Goal: Task Accomplishment & Management: Complete application form

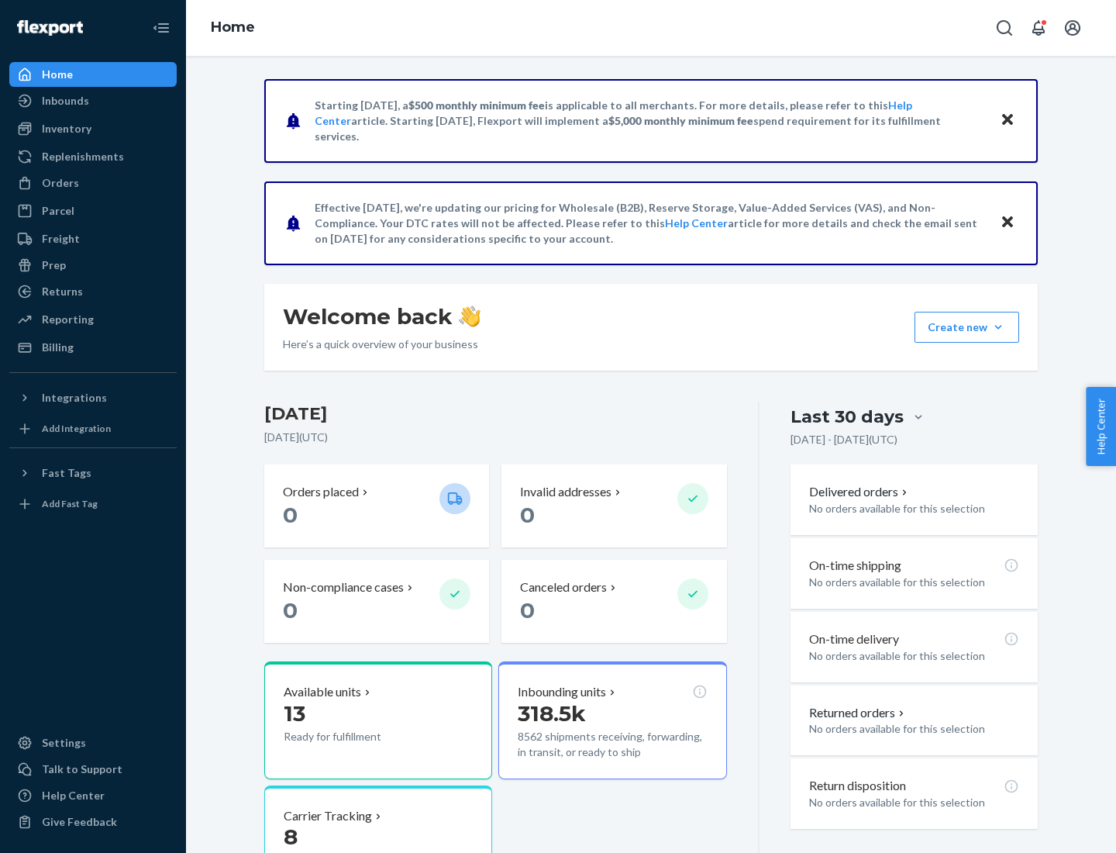
click at [998, 327] on button "Create new Create new inbound Create new order Create new product" at bounding box center [967, 327] width 105 height 31
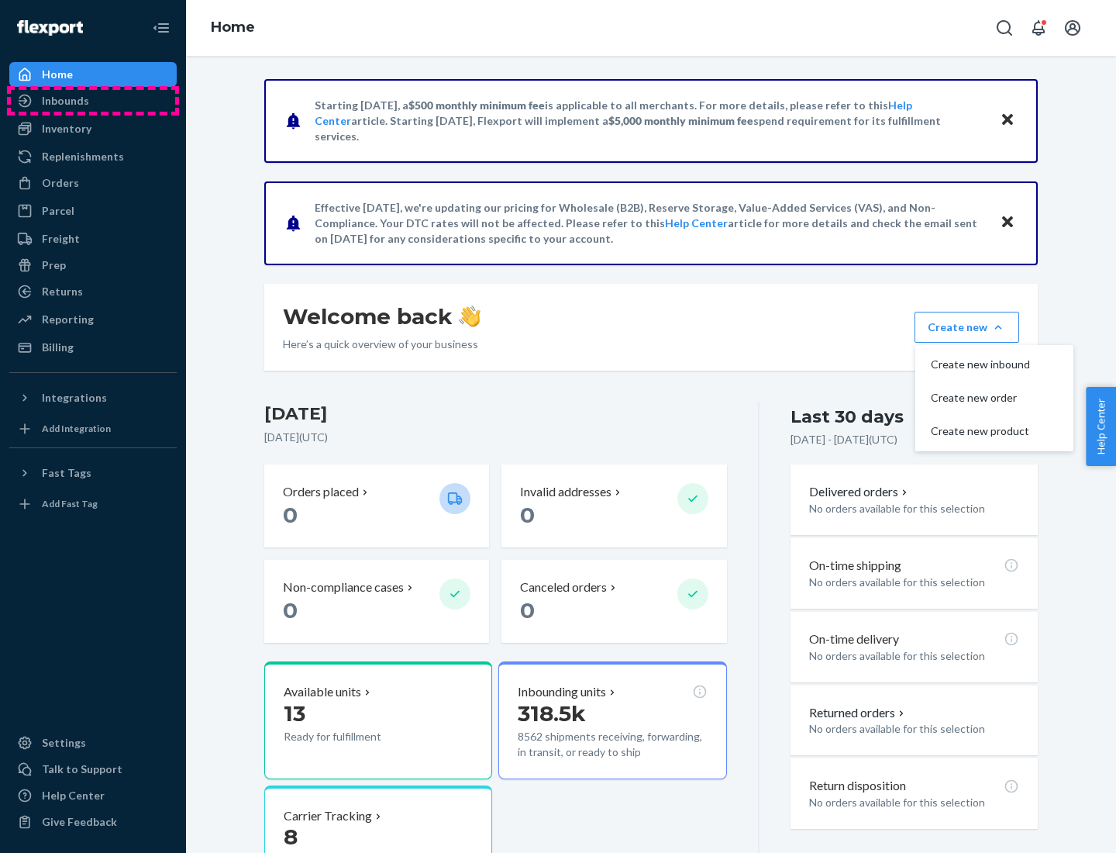
click at [93, 101] on div "Inbounds" at bounding box center [93, 101] width 164 height 22
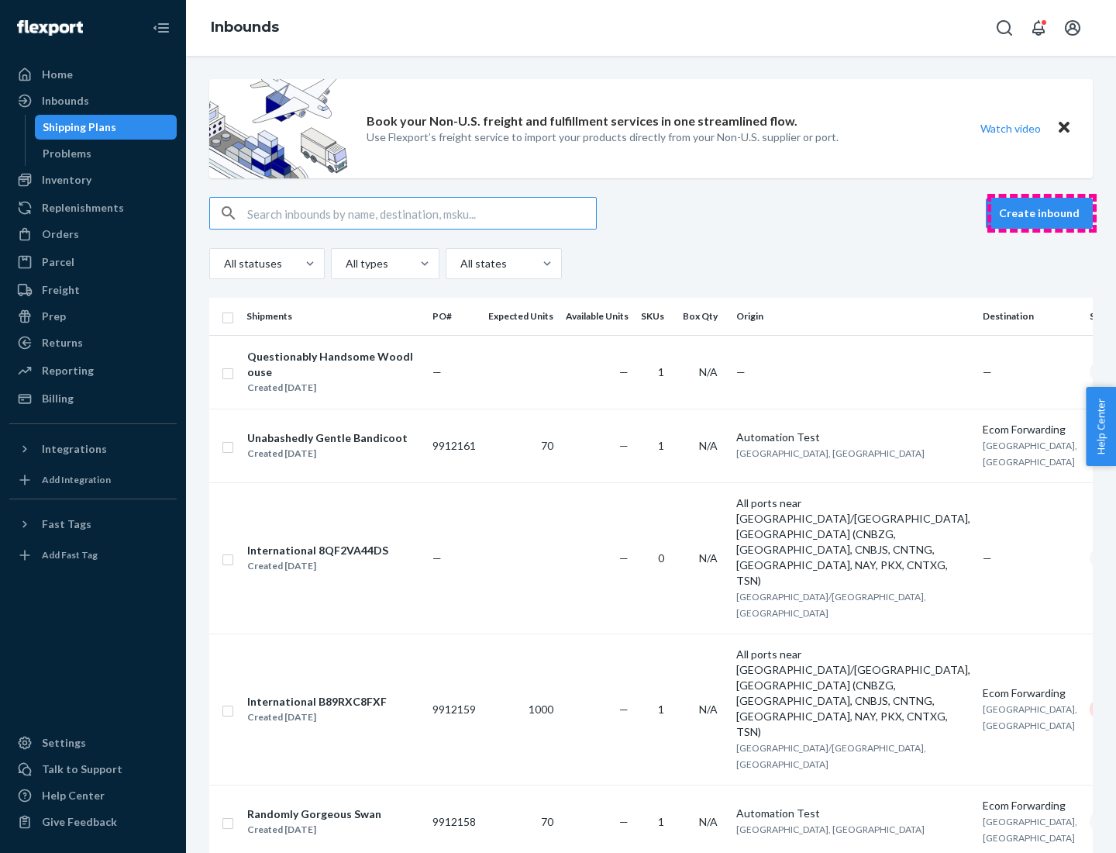
click at [1042, 213] on button "Create inbound" at bounding box center [1039, 213] width 107 height 31
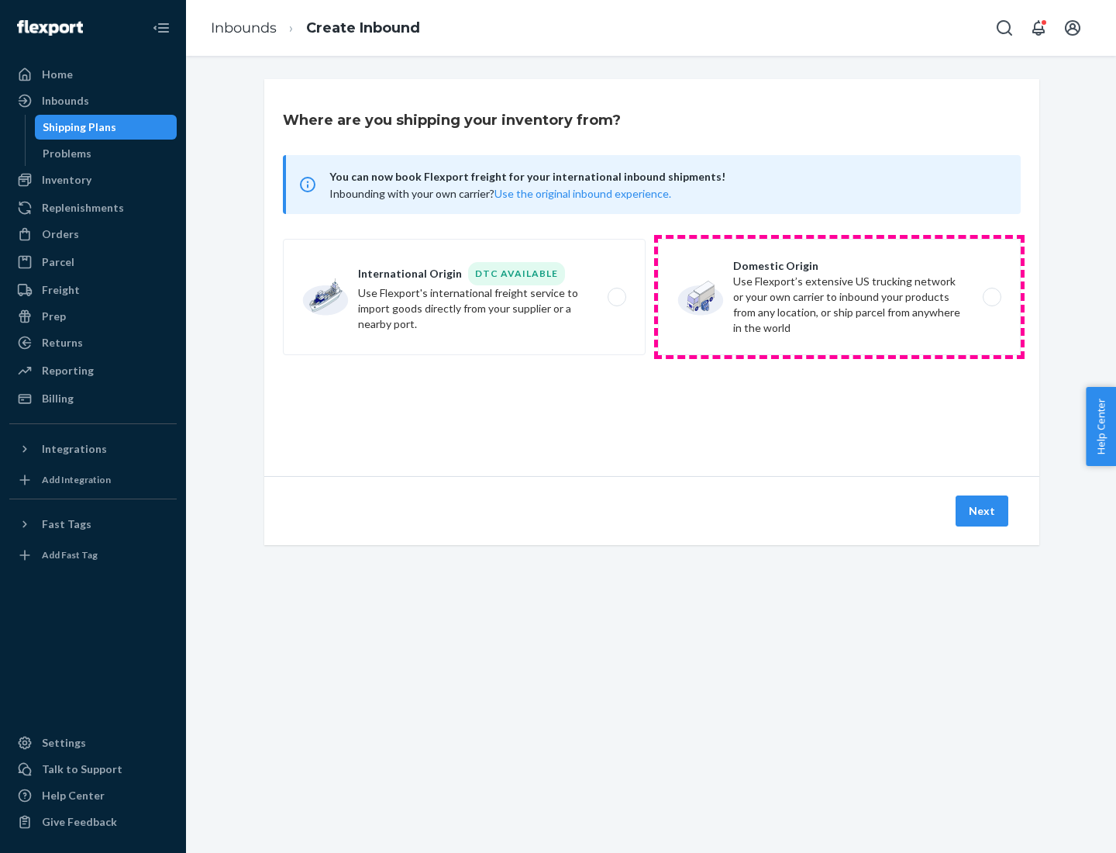
click at [839, 297] on label "Domestic Origin Use Flexport’s extensive US trucking network or your own carrie…" at bounding box center [839, 297] width 363 height 116
click at [991, 297] on input "Domestic Origin Use Flexport’s extensive US trucking network or your own carrie…" at bounding box center [996, 297] width 10 height 10
radio input "true"
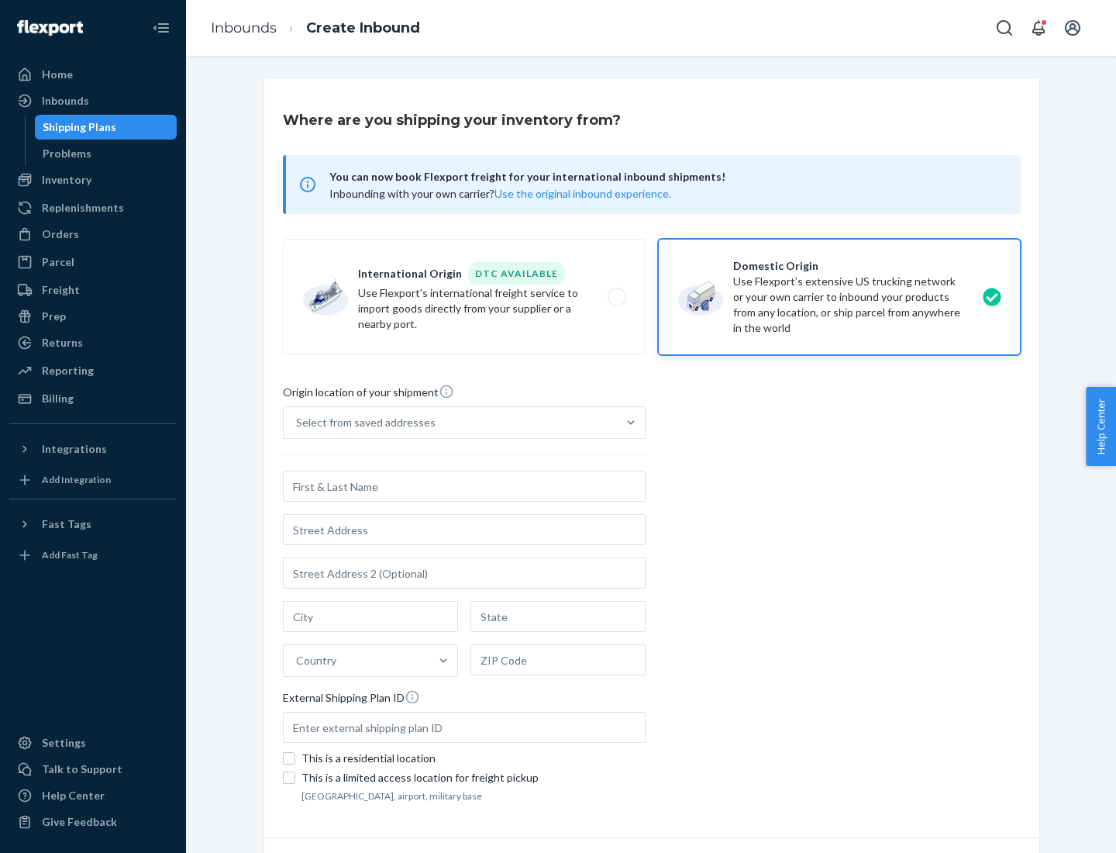
click at [362, 422] on div "Select from saved addresses" at bounding box center [366, 423] width 140 height 16
click at [298, 422] on input "Select from saved addresses" at bounding box center [297, 423] width 2 height 16
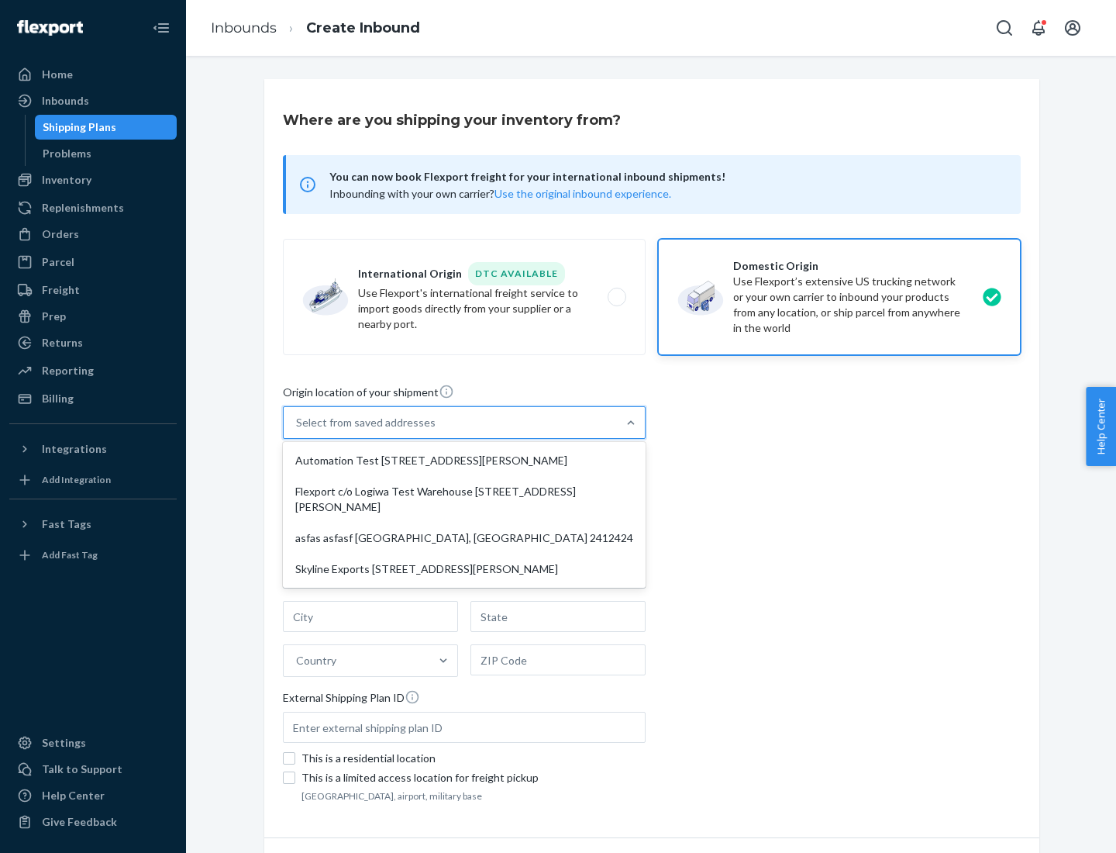
scroll to position [6, 0]
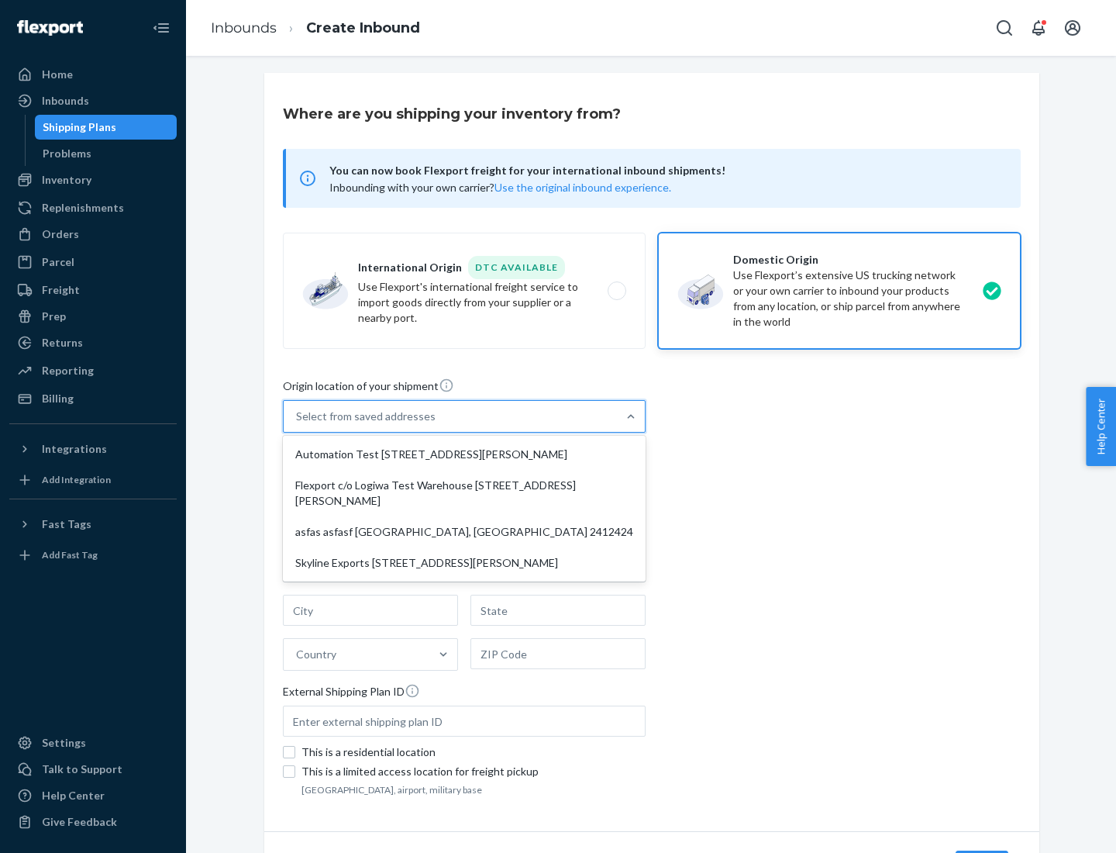
click at [464, 454] on div "Automation Test [STREET_ADDRESS][PERSON_NAME]" at bounding box center [464, 454] width 357 height 31
click at [298, 424] on input "option Automation Test [STREET_ADDRESS][PERSON_NAME] focused, 1 of 4. 4 results…" at bounding box center [297, 416] width 2 height 16
type input "Automation Test"
type input "9th Floor"
type input "[GEOGRAPHIC_DATA]"
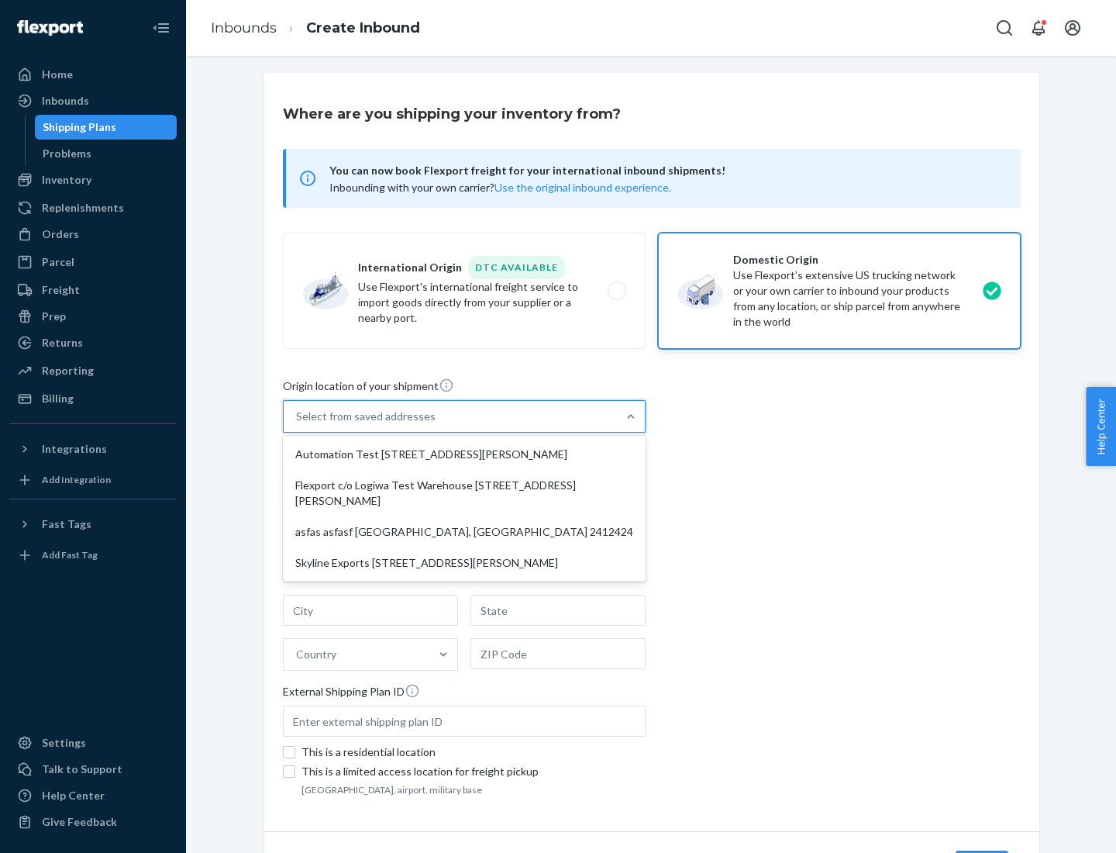
type input "CA"
type input "94104"
type input "[STREET_ADDRESS][PERSON_NAME]"
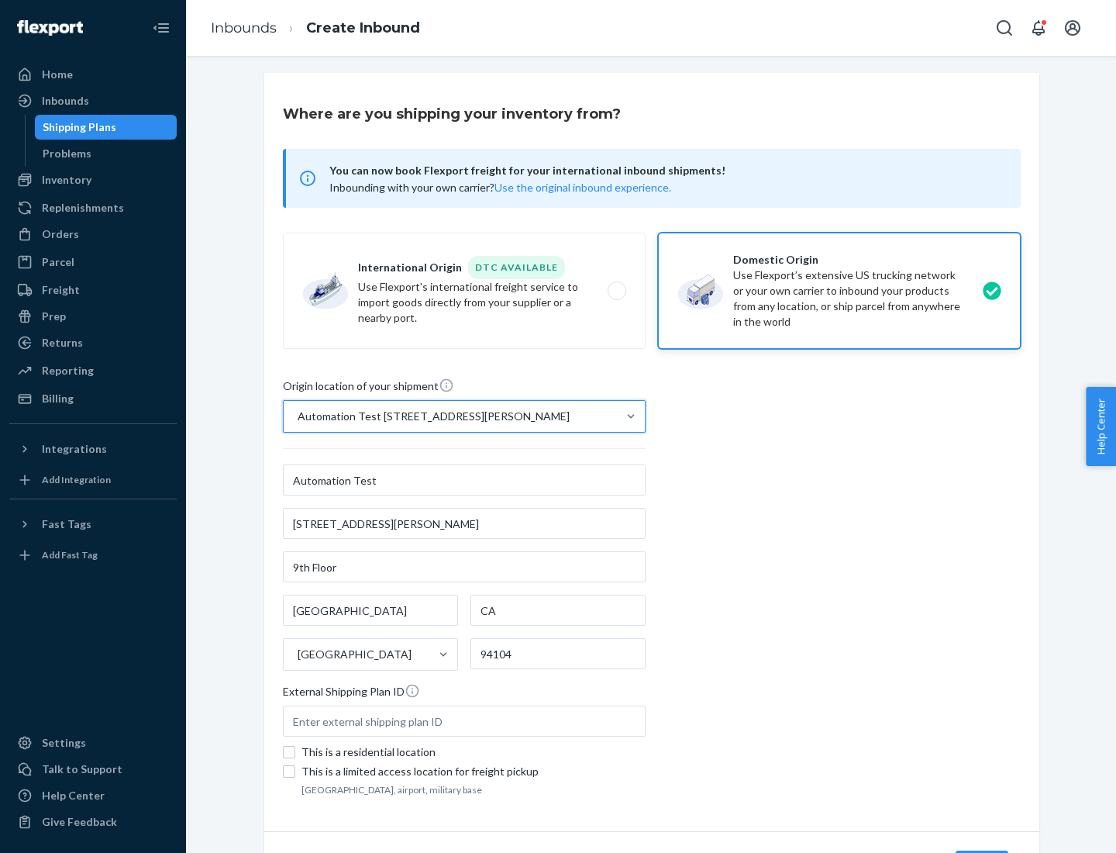
scroll to position [91, 0]
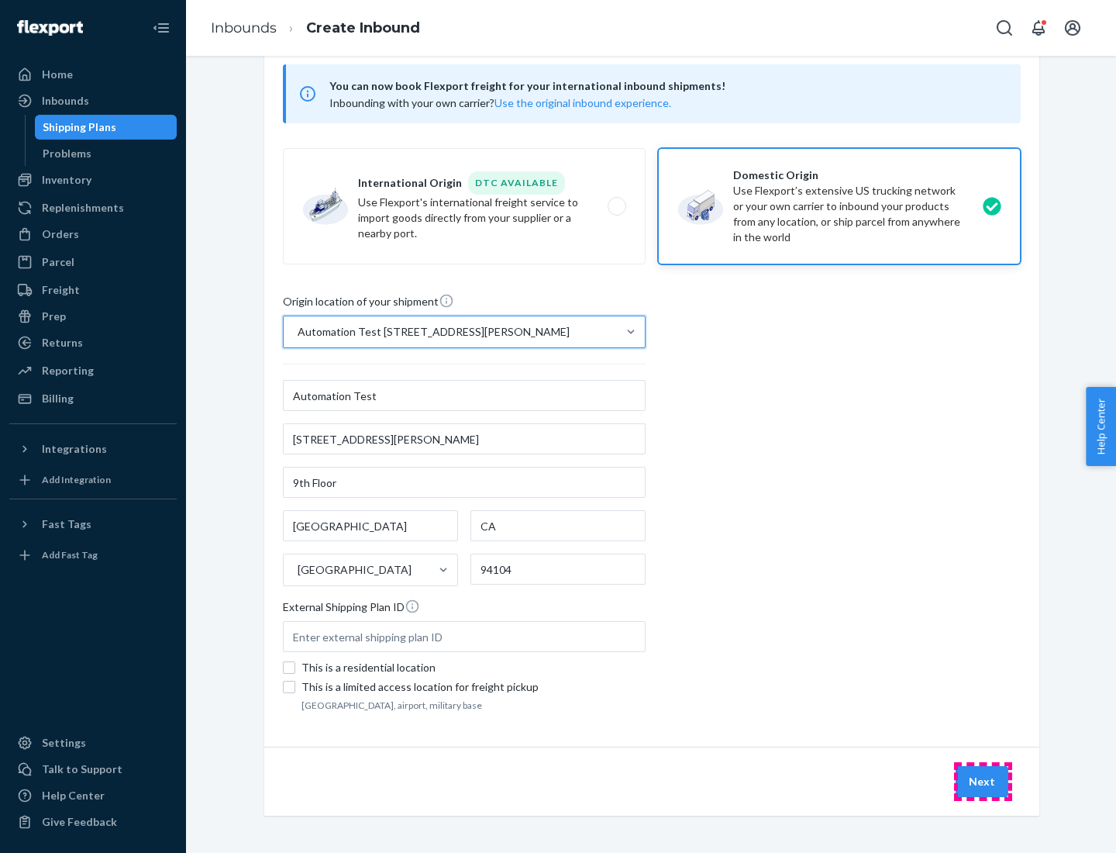
click at [983, 781] on button "Next" at bounding box center [982, 781] width 53 height 31
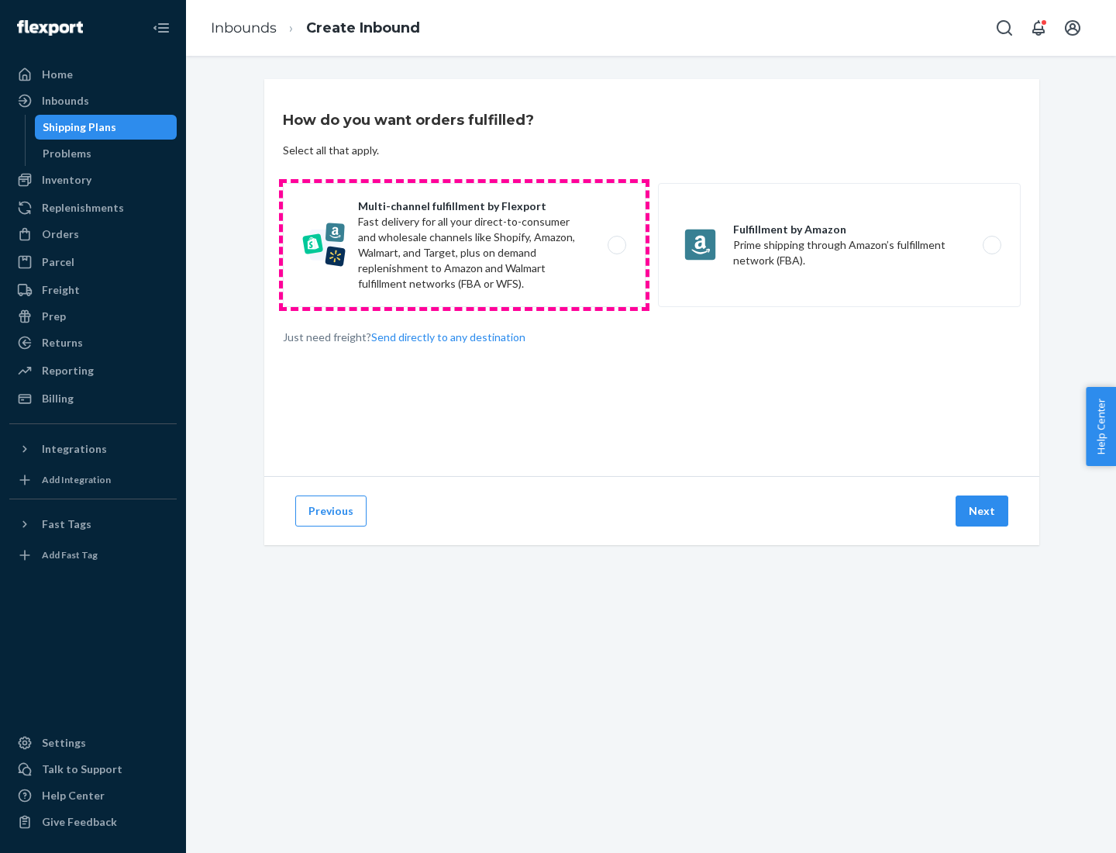
click at [464, 245] on label "Multi-channel fulfillment by Flexport Fast delivery for all your direct-to-cons…" at bounding box center [464, 245] width 363 height 124
click at [616, 245] on input "Multi-channel fulfillment by Flexport Fast delivery for all your direct-to-cons…" at bounding box center [621, 245] width 10 height 10
radio input "true"
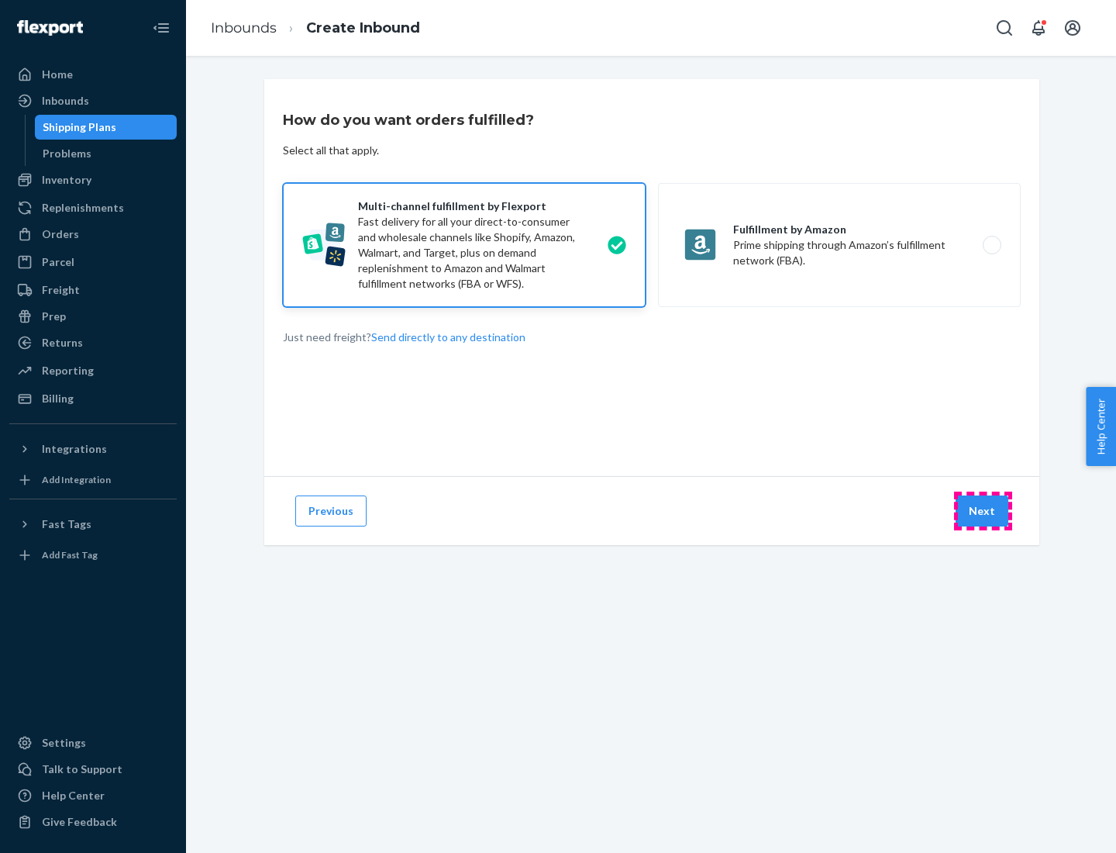
click at [983, 511] on button "Next" at bounding box center [982, 510] width 53 height 31
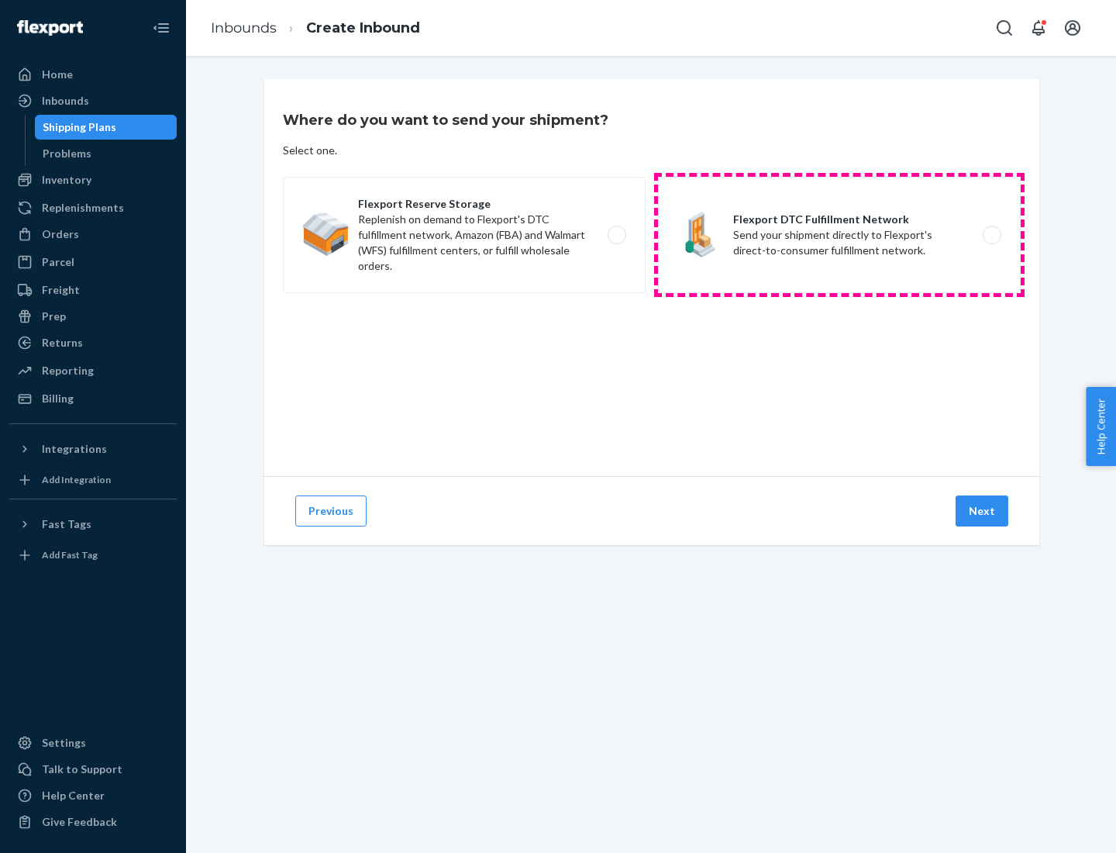
click at [839, 235] on label "Flexport DTC Fulfillment Network Send your shipment directly to Flexport's dire…" at bounding box center [839, 235] width 363 height 116
click at [991, 235] on input "Flexport DTC Fulfillment Network Send your shipment directly to Flexport's dire…" at bounding box center [996, 235] width 10 height 10
radio input "true"
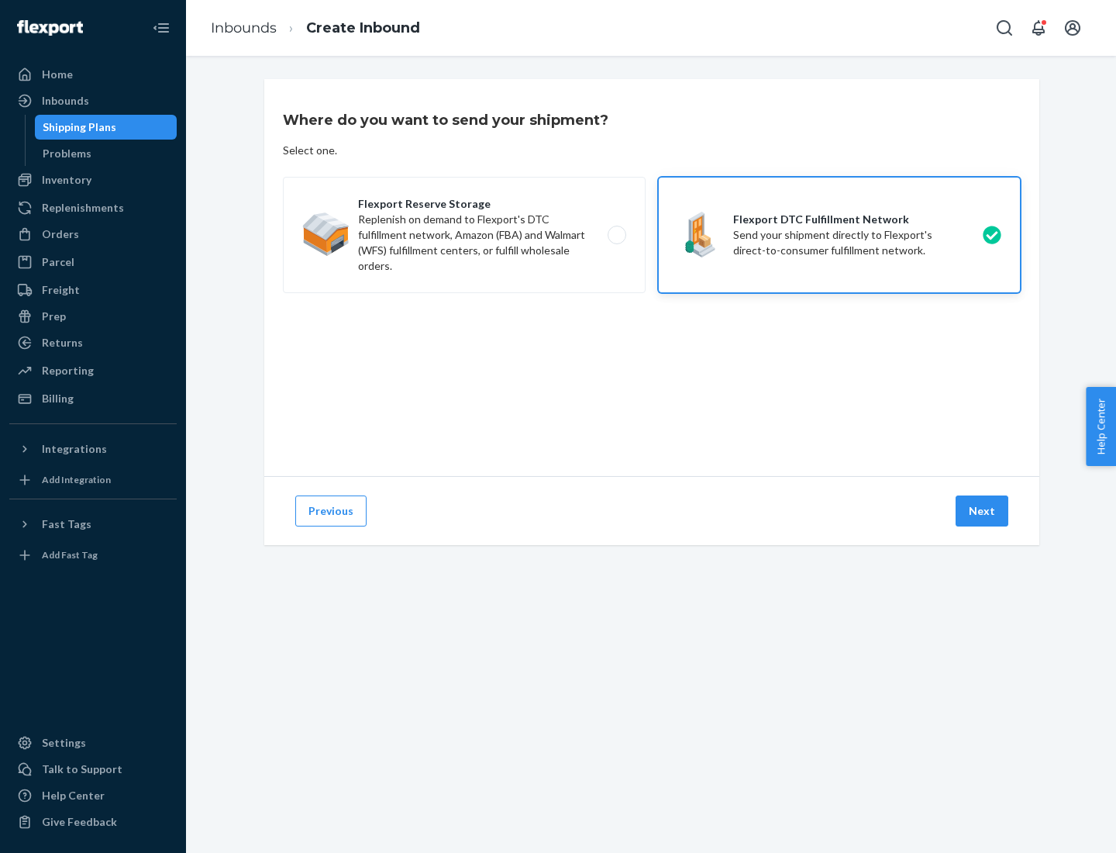
click at [983, 511] on button "Next" at bounding box center [982, 510] width 53 height 31
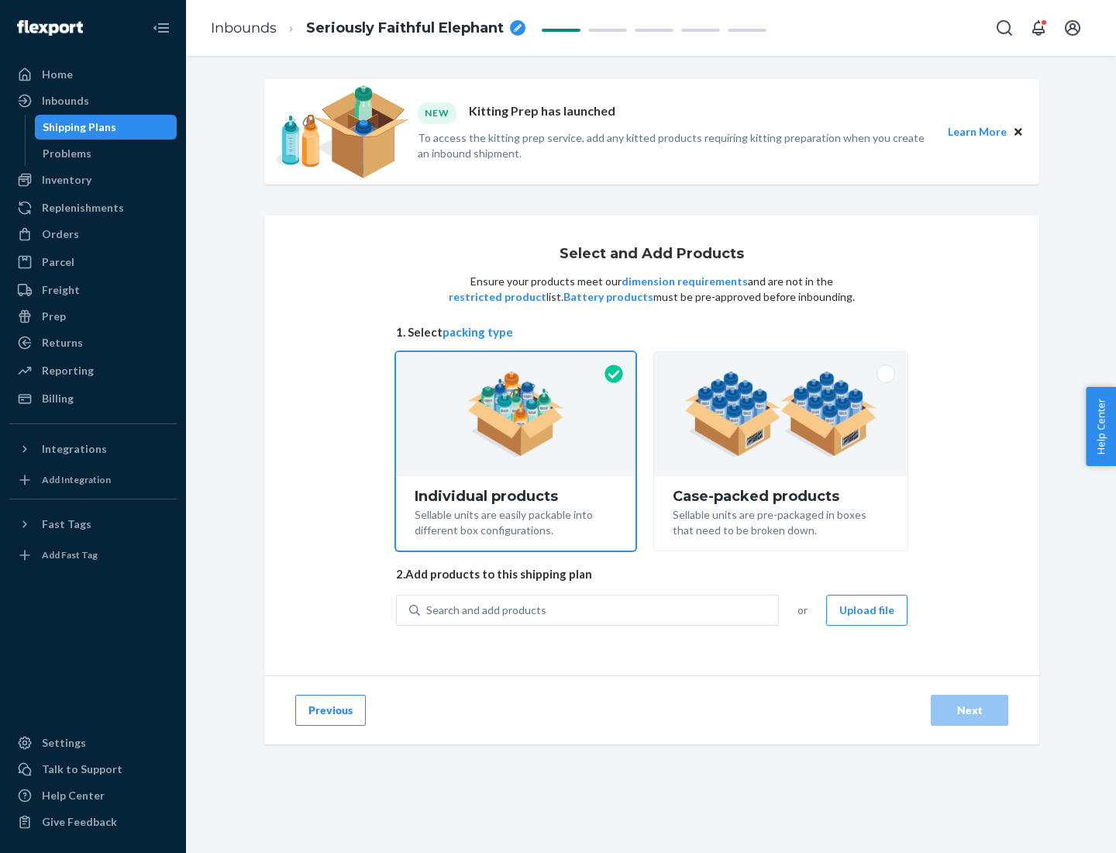
click at [781, 414] on img at bounding box center [780, 413] width 193 height 85
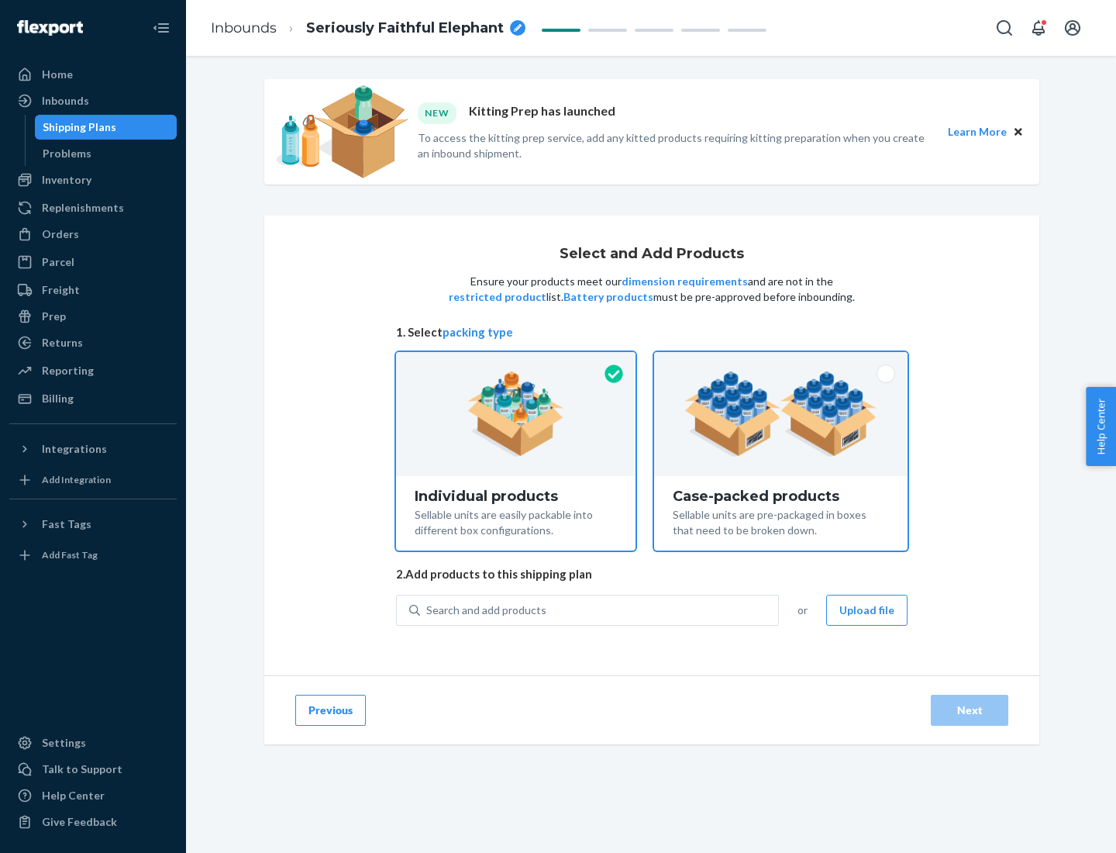
click at [781, 362] on input "Case-packed products Sellable units are pre-packaged in boxes that need to be b…" at bounding box center [781, 357] width 10 height 10
radio input "true"
radio input "false"
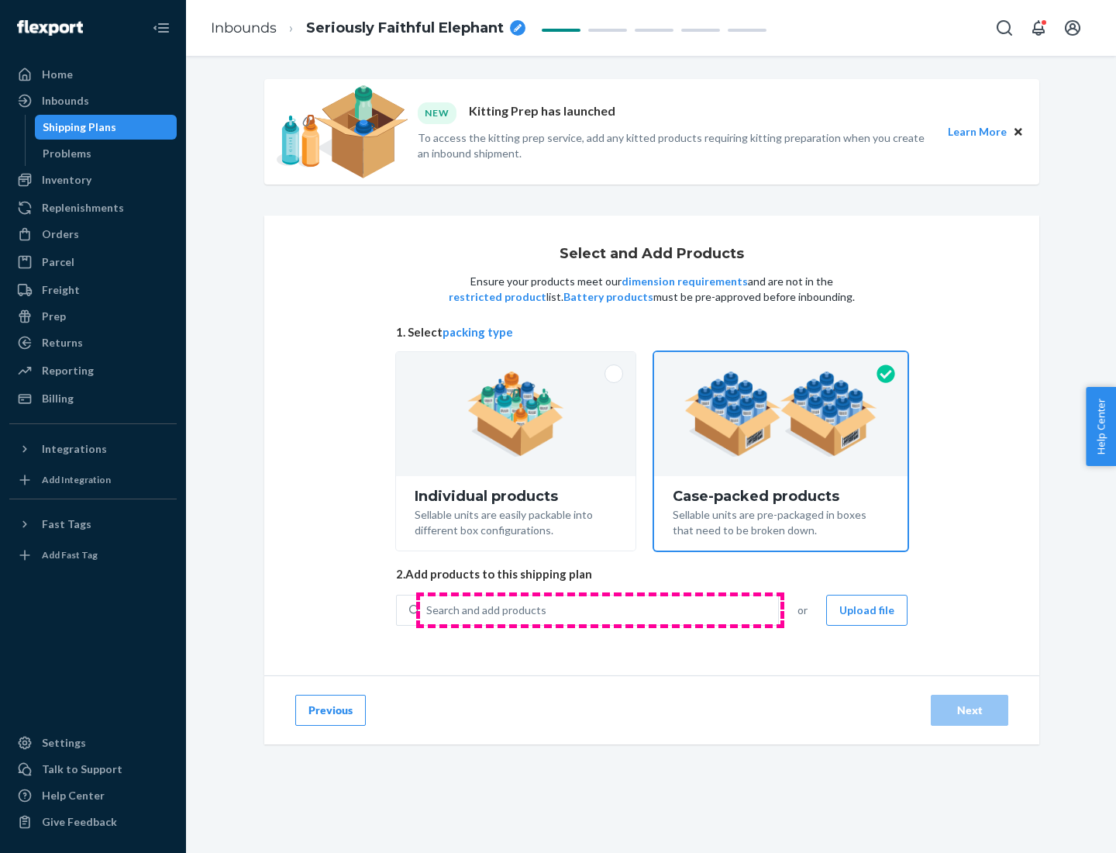
click at [600, 609] on div "Search and add products" at bounding box center [599, 610] width 358 height 28
click at [428, 609] on input "Search and add products" at bounding box center [427, 610] width 2 height 16
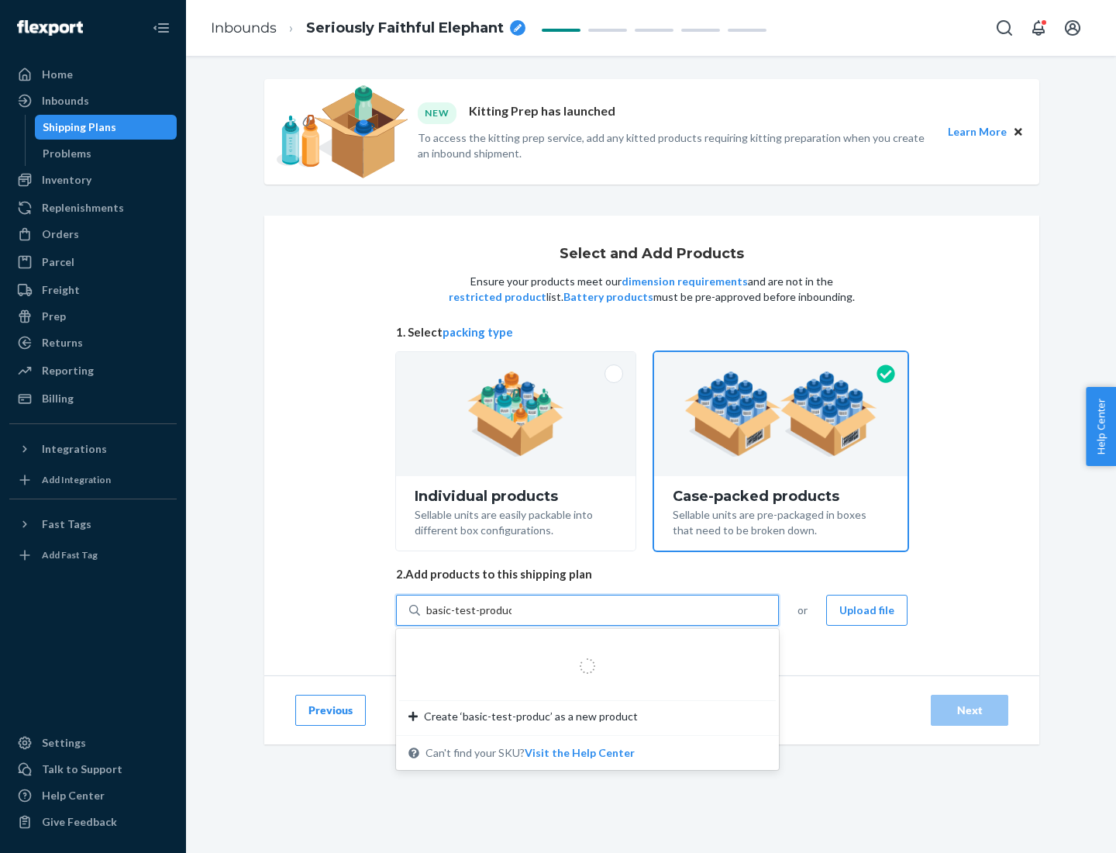
type input "basic-test-product-1"
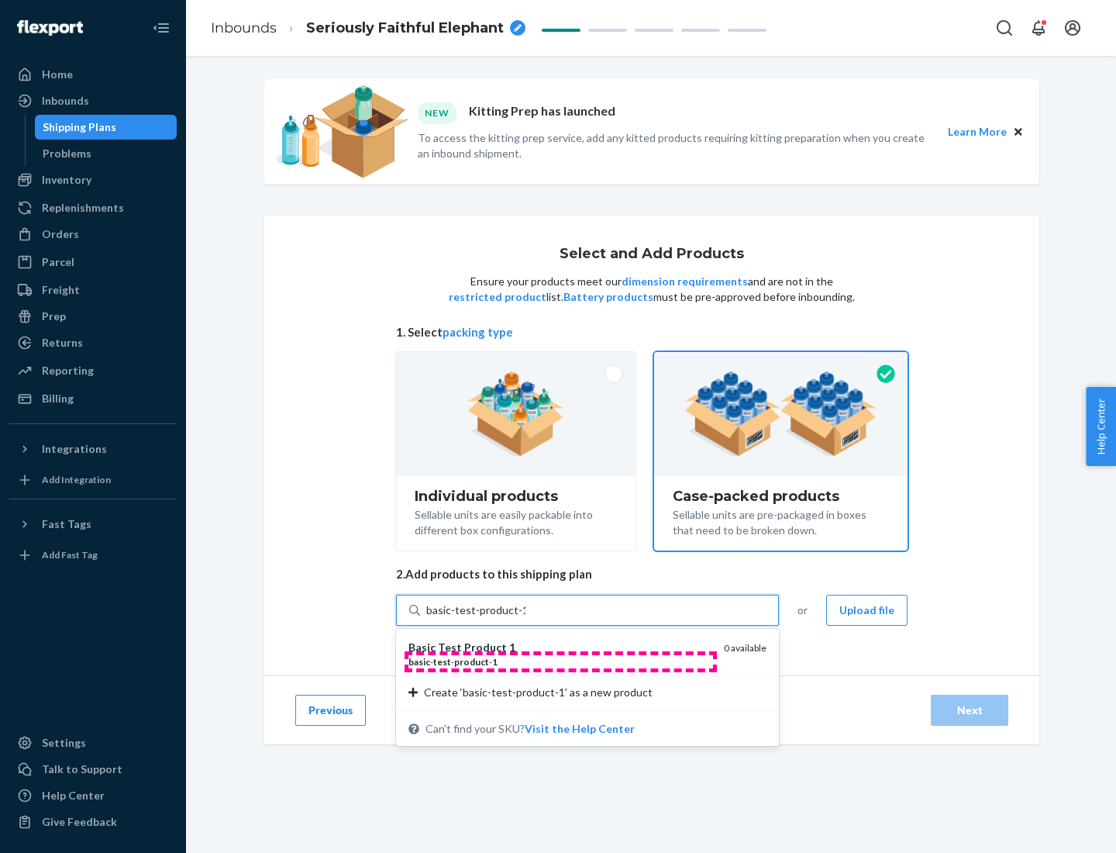
click at [560, 661] on div "basic - test - product - 1" at bounding box center [559, 661] width 303 height 13
click at [525, 618] on input "basic-test-product-1" at bounding box center [475, 610] width 99 height 16
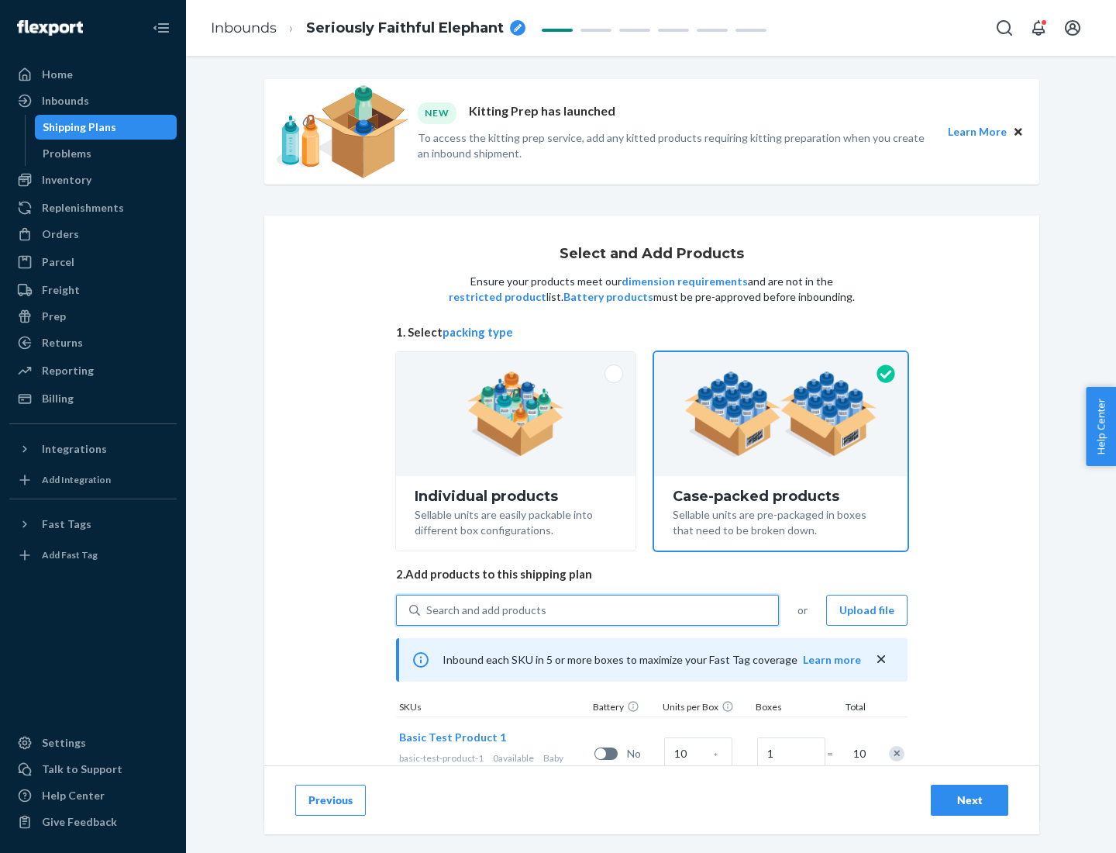
scroll to position [56, 0]
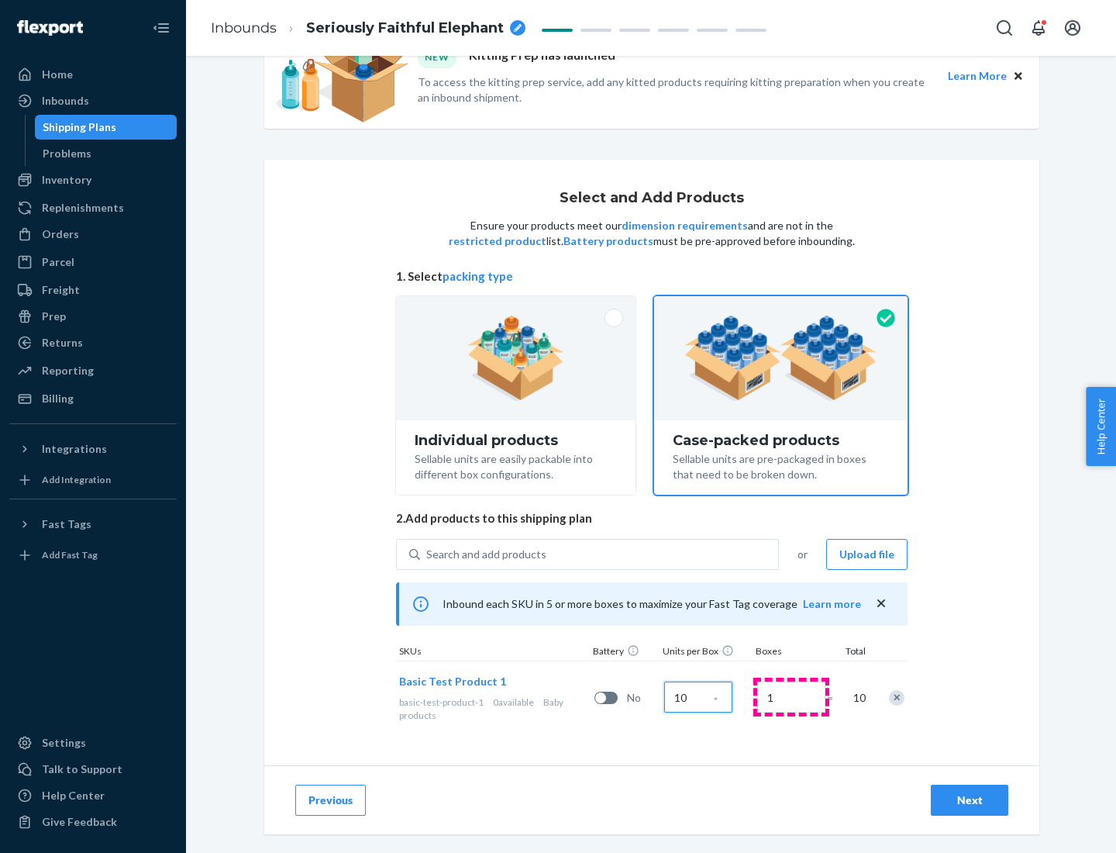
type input "10"
type input "7"
click at [970, 800] on div "Next" at bounding box center [969, 800] width 51 height 16
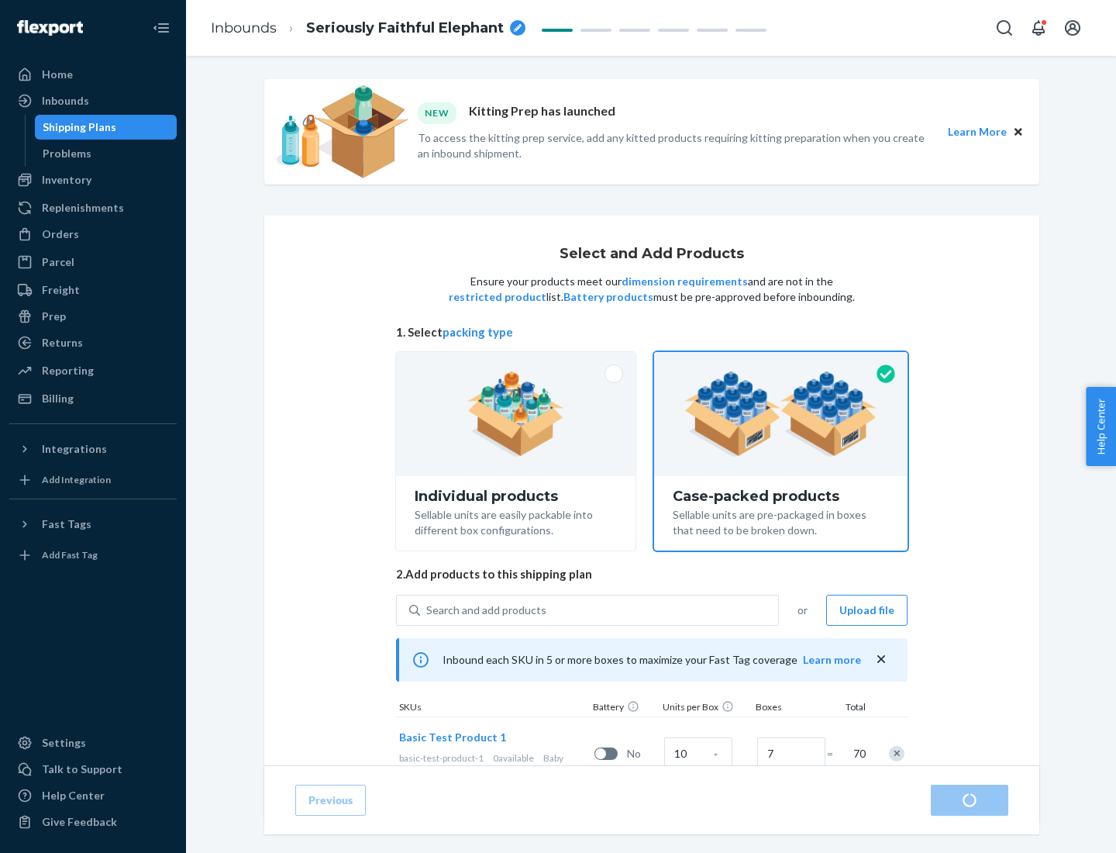
radio input "true"
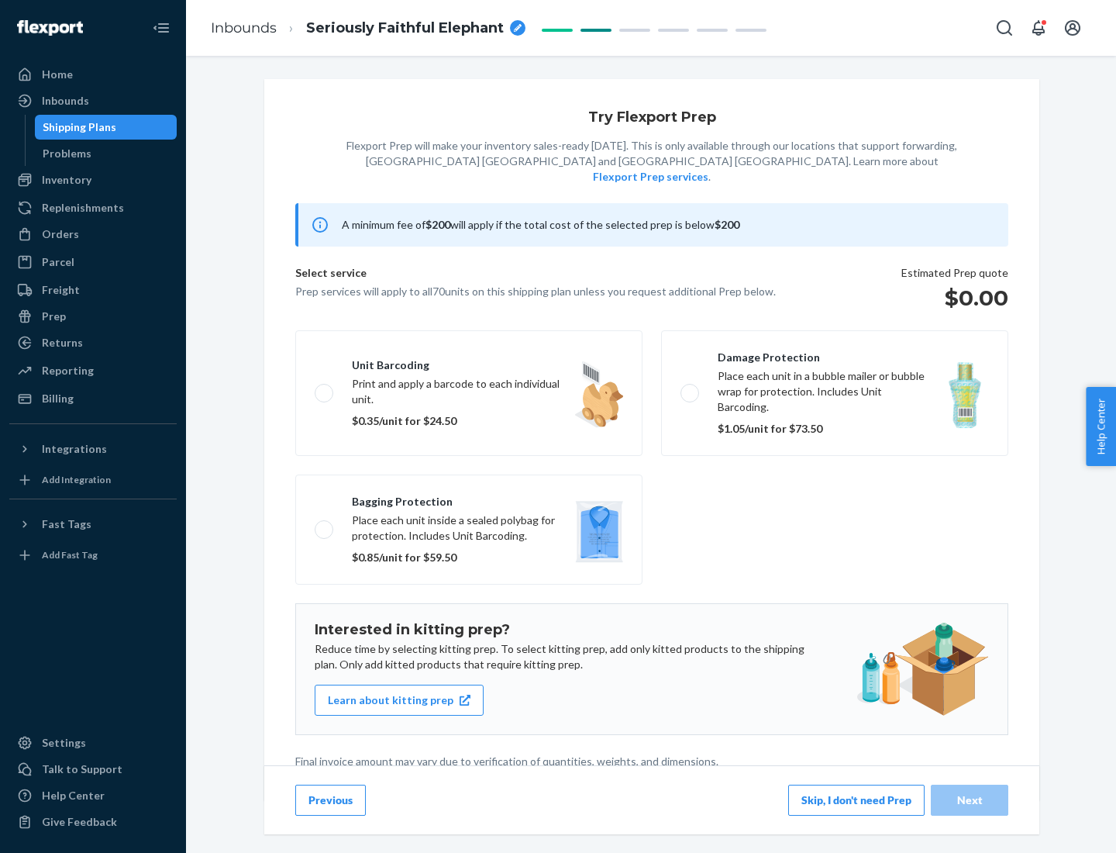
scroll to position [4, 0]
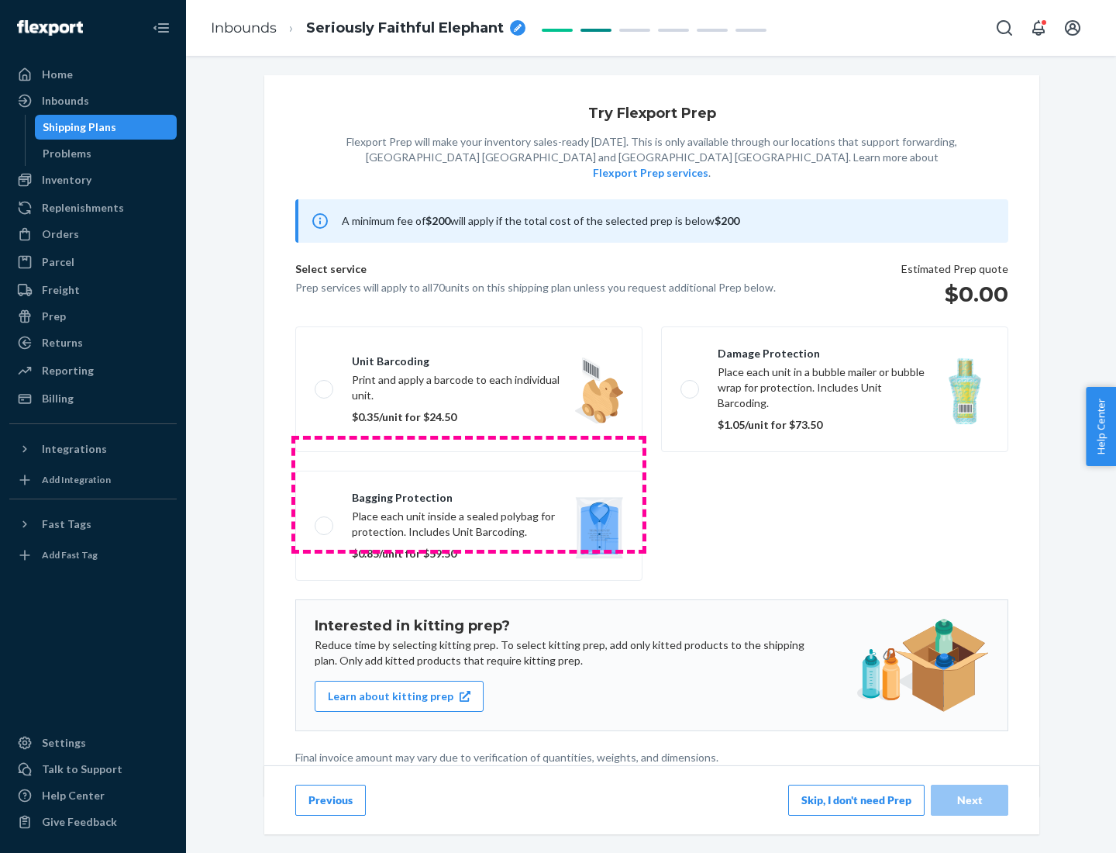
click at [469, 494] on label "Bagging protection Place each unit inside a sealed polybag for protection. Incl…" at bounding box center [468, 525] width 347 height 110
click at [325, 520] on input "Bagging protection Place each unit inside a sealed polybag for protection. Incl…" at bounding box center [320, 525] width 10 height 10
checkbox input "true"
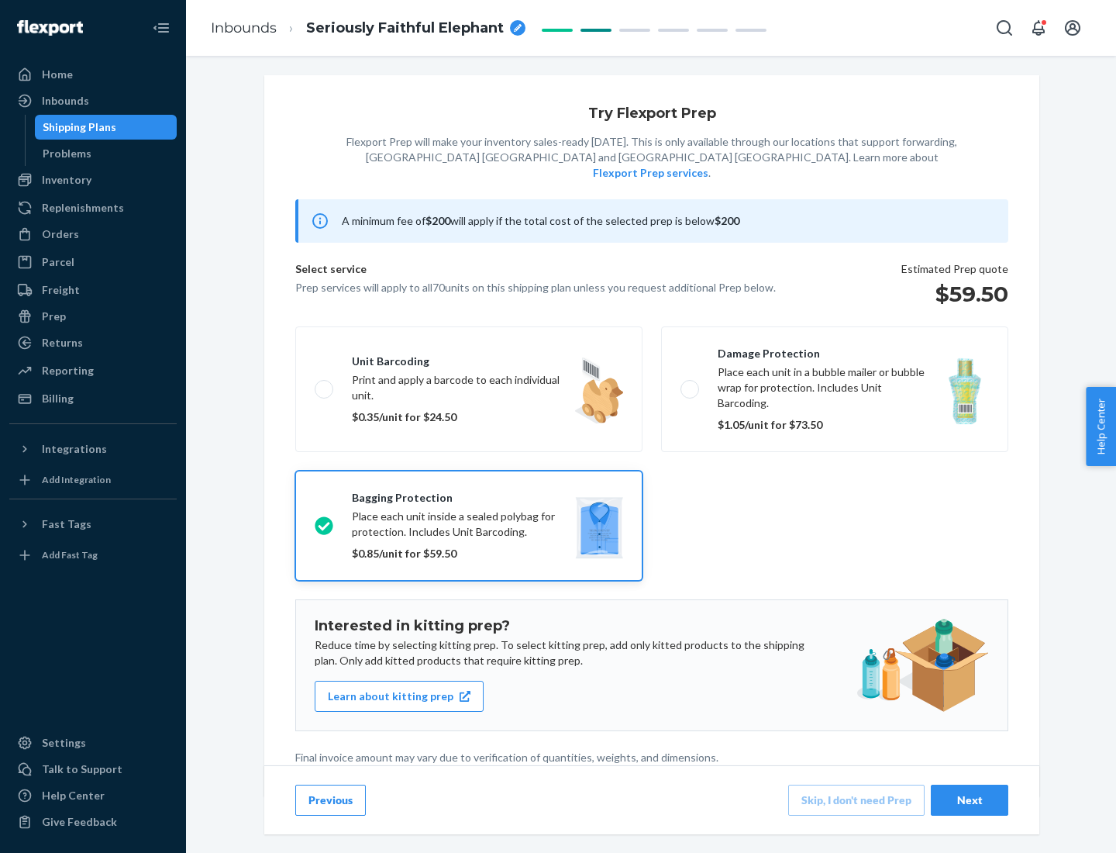
click at [970, 799] on div "Next" at bounding box center [969, 800] width 51 height 16
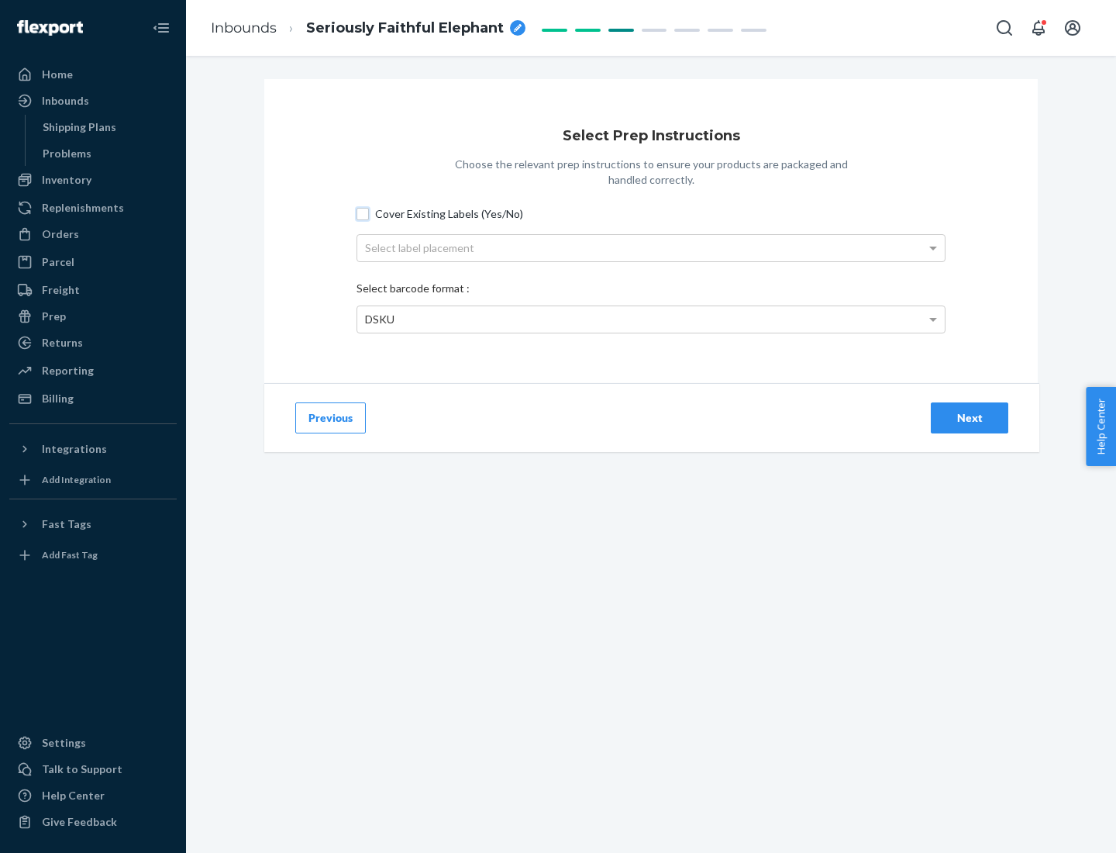
click at [363, 213] on input "Cover Existing Labels (Yes/No)" at bounding box center [363, 214] width 12 height 12
checkbox input "true"
click at [651, 247] on div "Select label placement" at bounding box center [650, 248] width 587 height 26
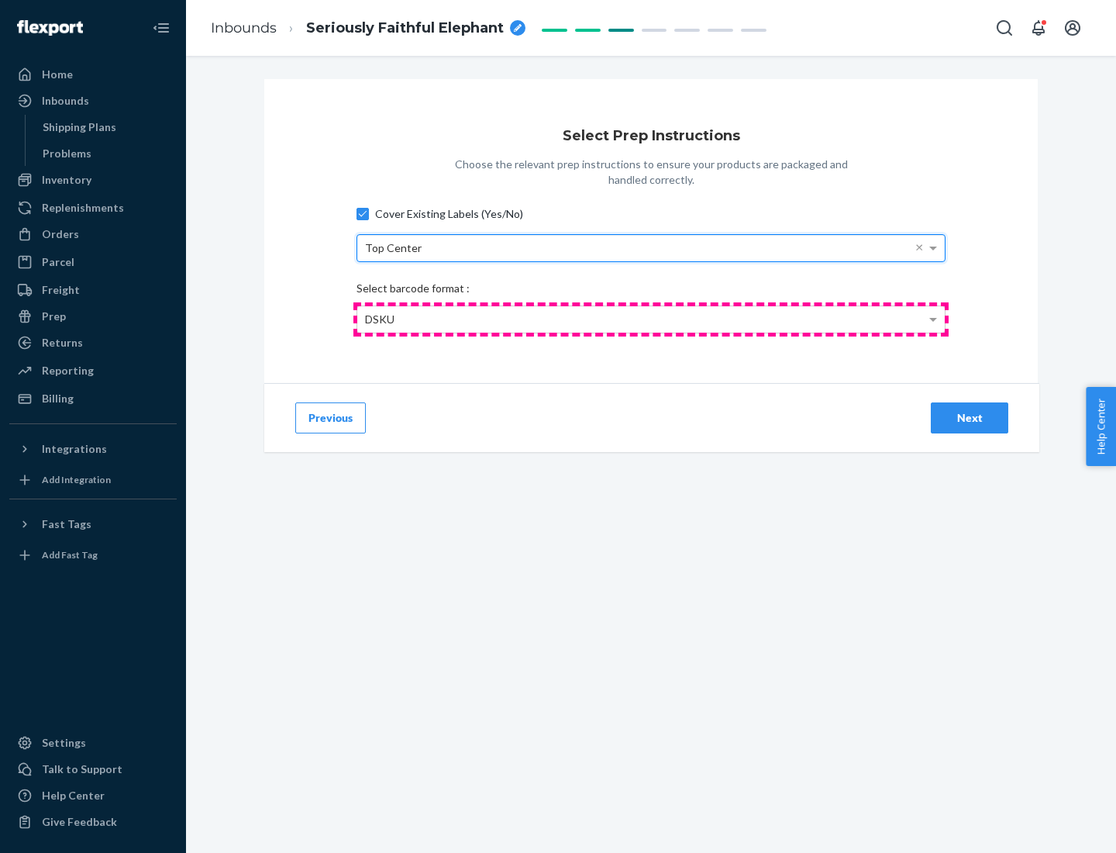
click at [651, 319] on div "DSKU" at bounding box center [650, 319] width 587 height 26
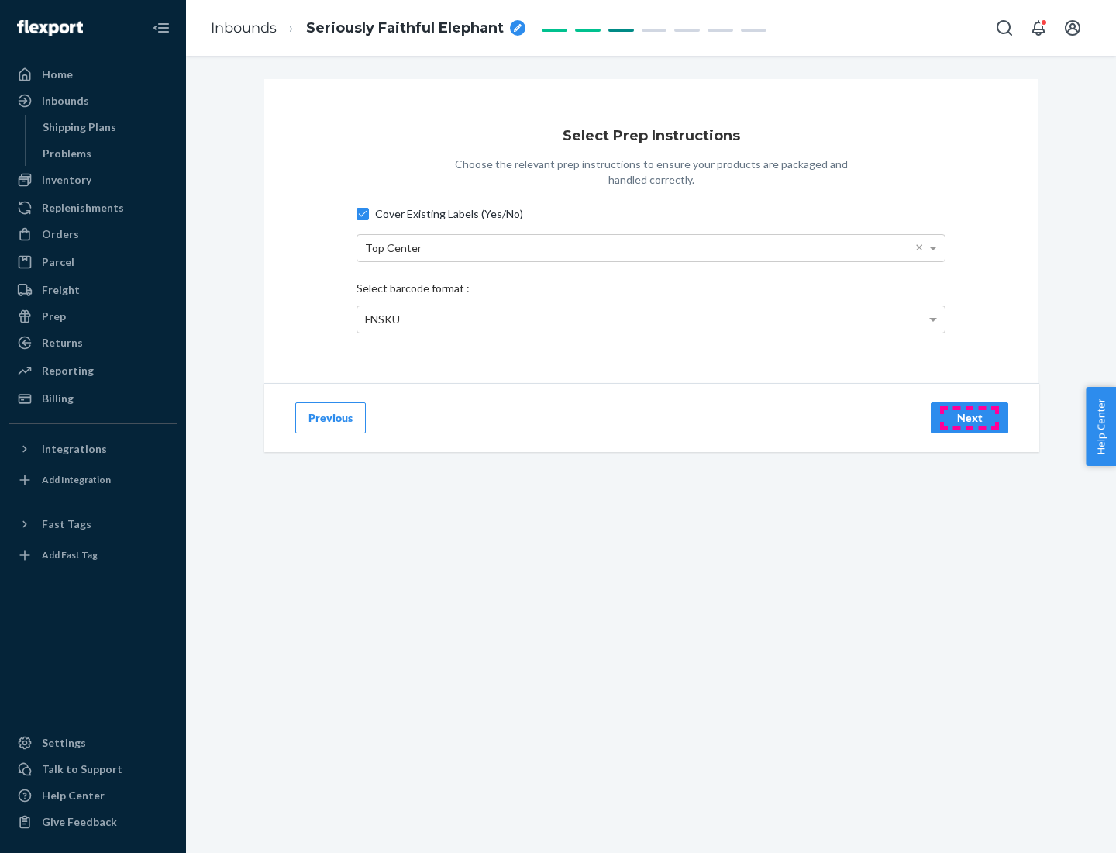
click at [970, 417] on div "Next" at bounding box center [969, 418] width 51 height 16
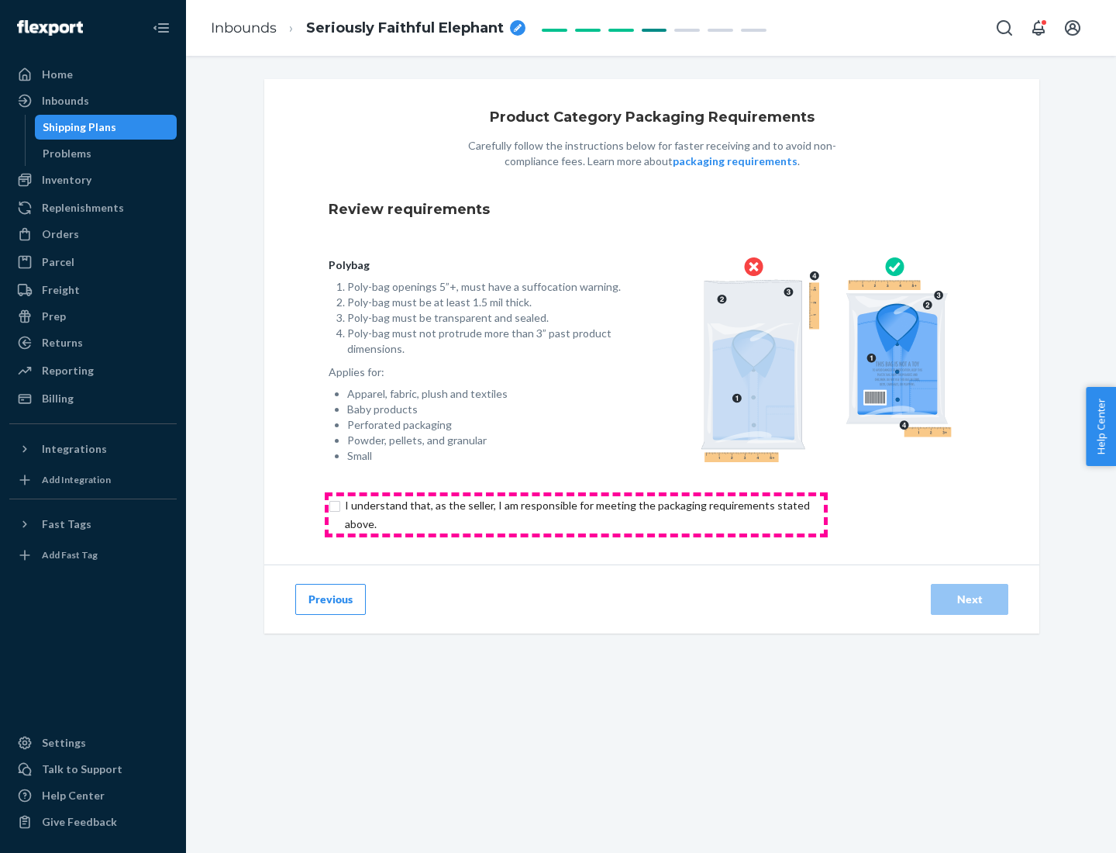
click at [576, 514] on input "checkbox" at bounding box center [586, 514] width 515 height 37
checkbox input "true"
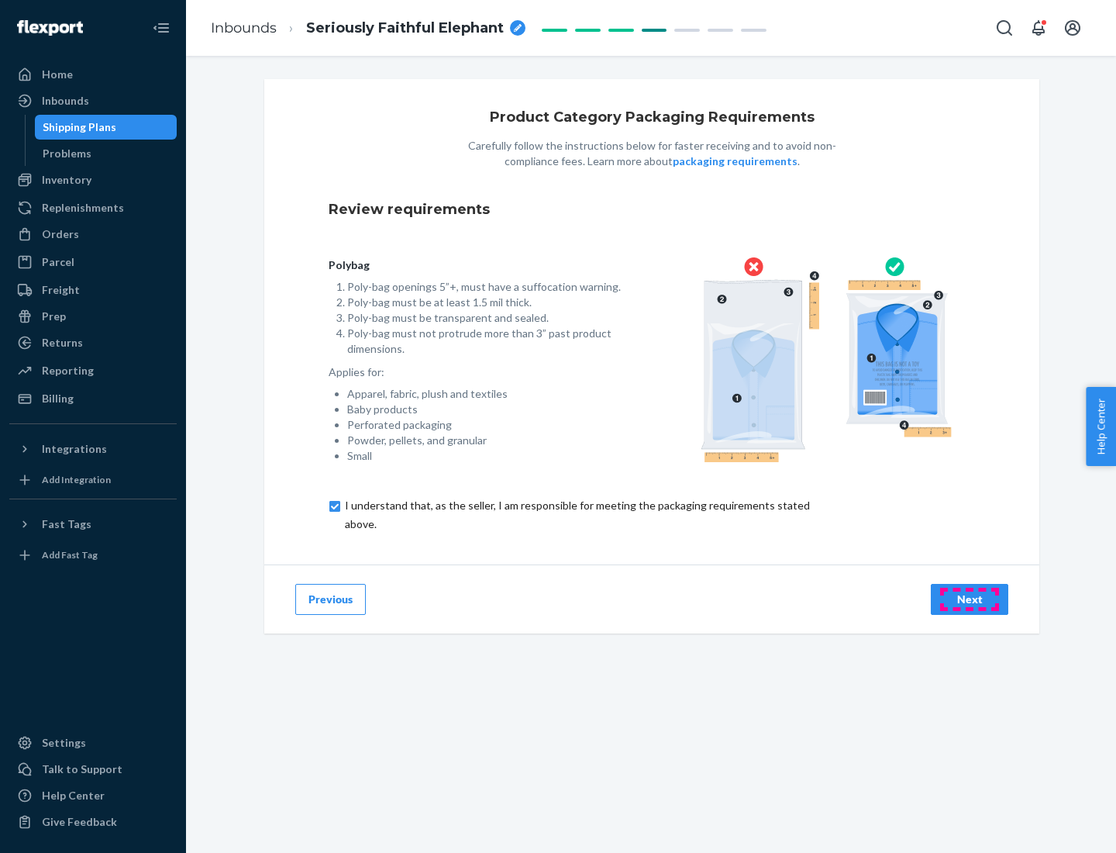
click at [970, 598] on div "Next" at bounding box center [969, 599] width 51 height 16
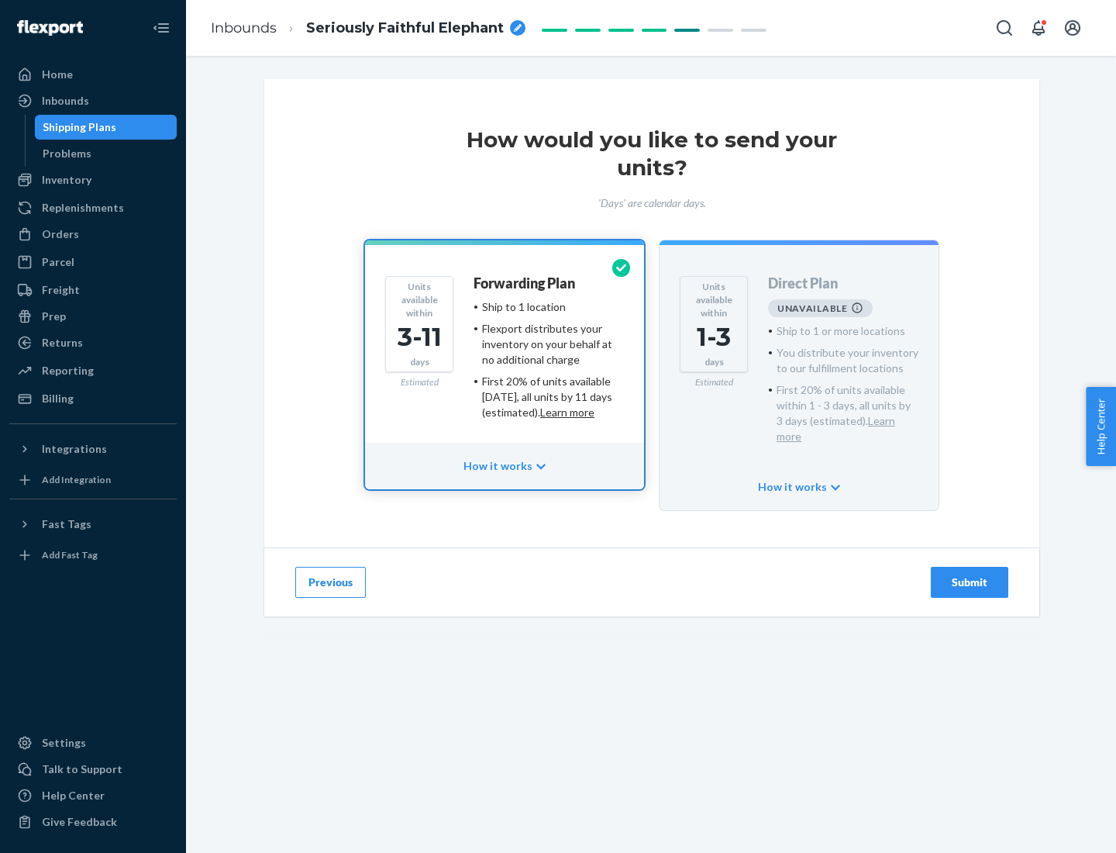
click at [525, 283] on h4 "Forwarding Plan" at bounding box center [525, 284] width 102 height 16
click at [970, 574] on div "Submit" at bounding box center [969, 582] width 51 height 16
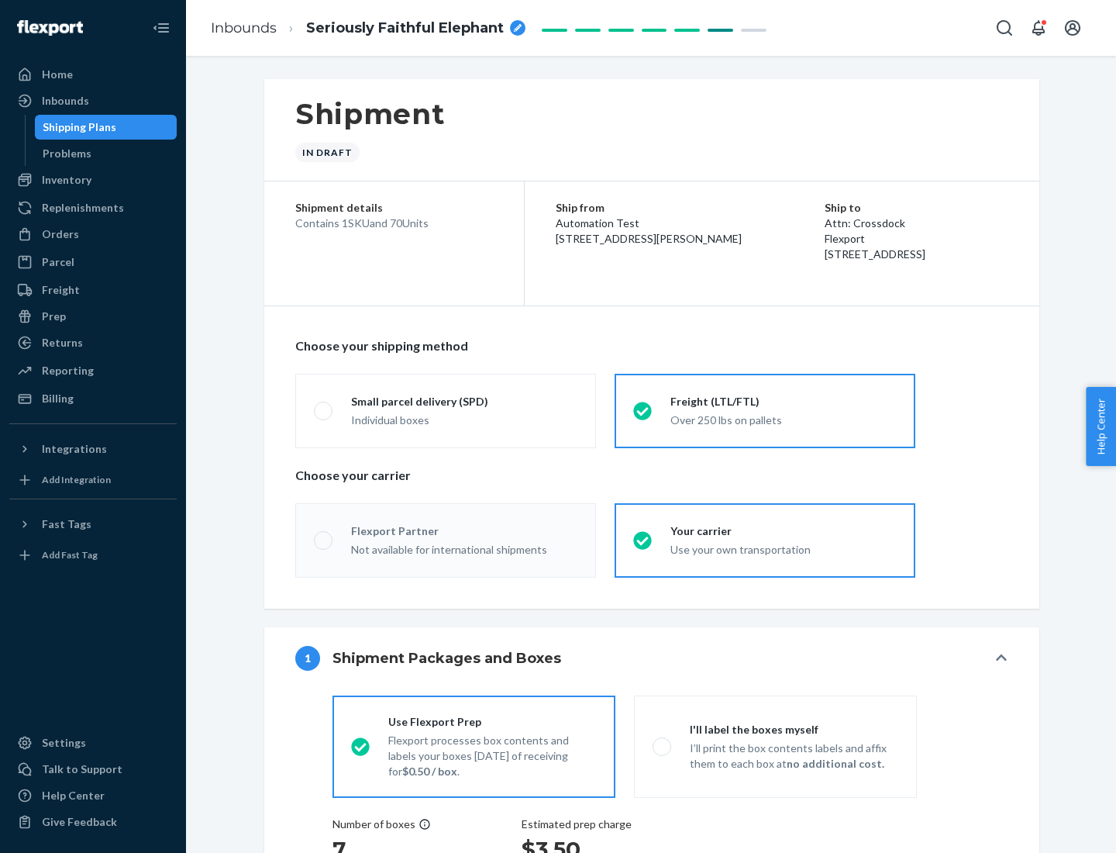
radio input "true"
radio input "false"
radio input "true"
radio input "false"
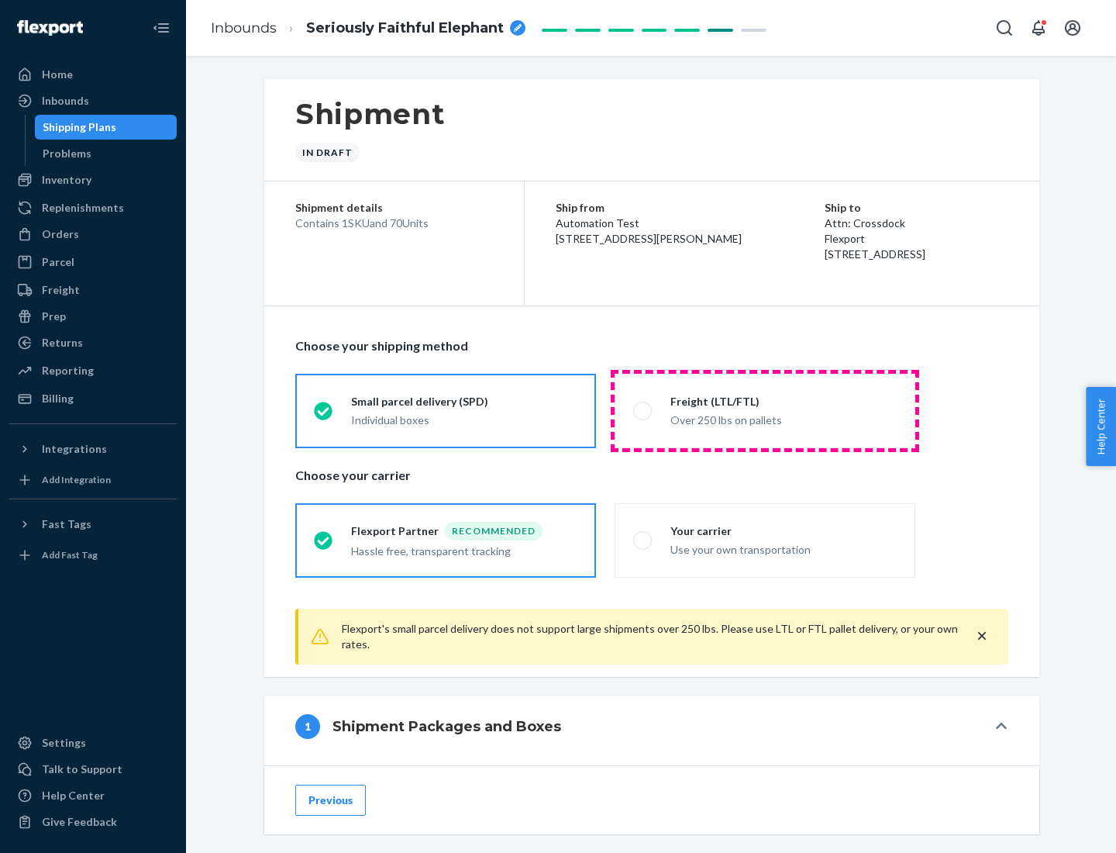
click at [765, 410] on div "Over 250 lbs on pallets" at bounding box center [783, 418] width 226 height 19
click at [643, 410] on input "Freight (LTL/FTL) Over 250 lbs on pallets" at bounding box center [638, 410] width 10 height 10
radio input "true"
radio input "false"
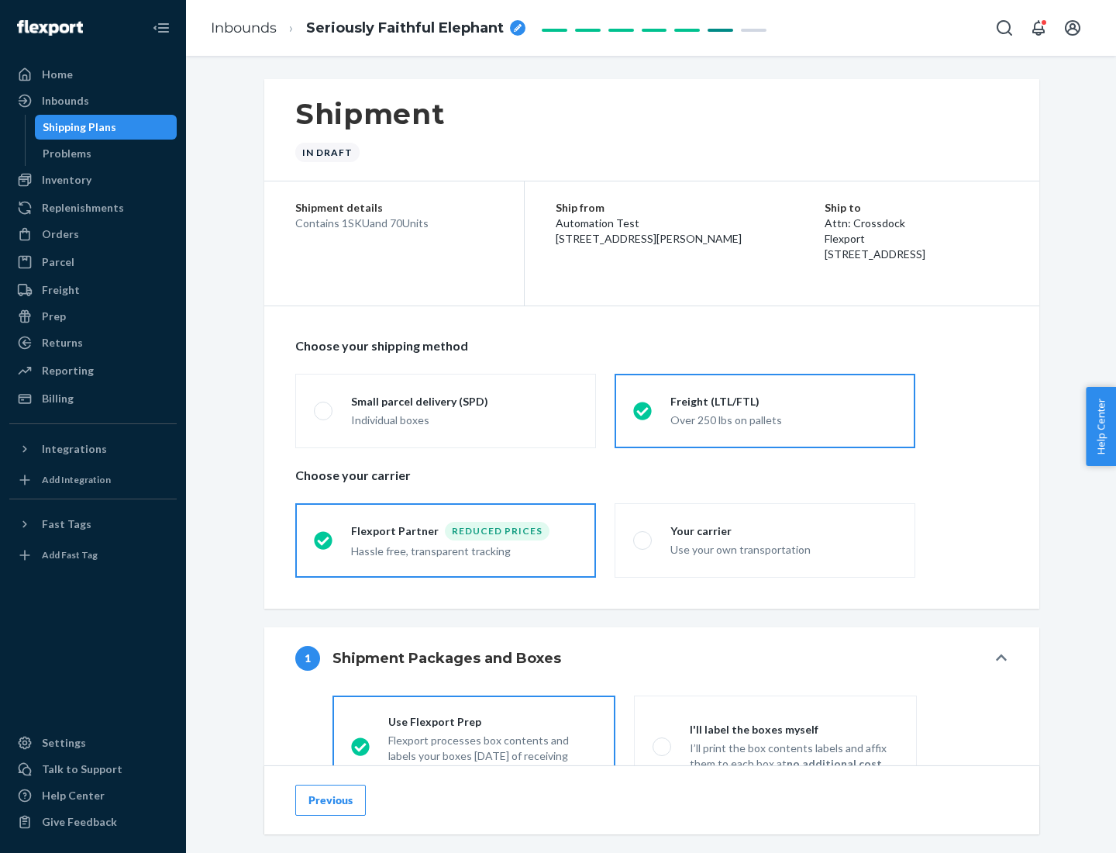
scroll to position [86, 0]
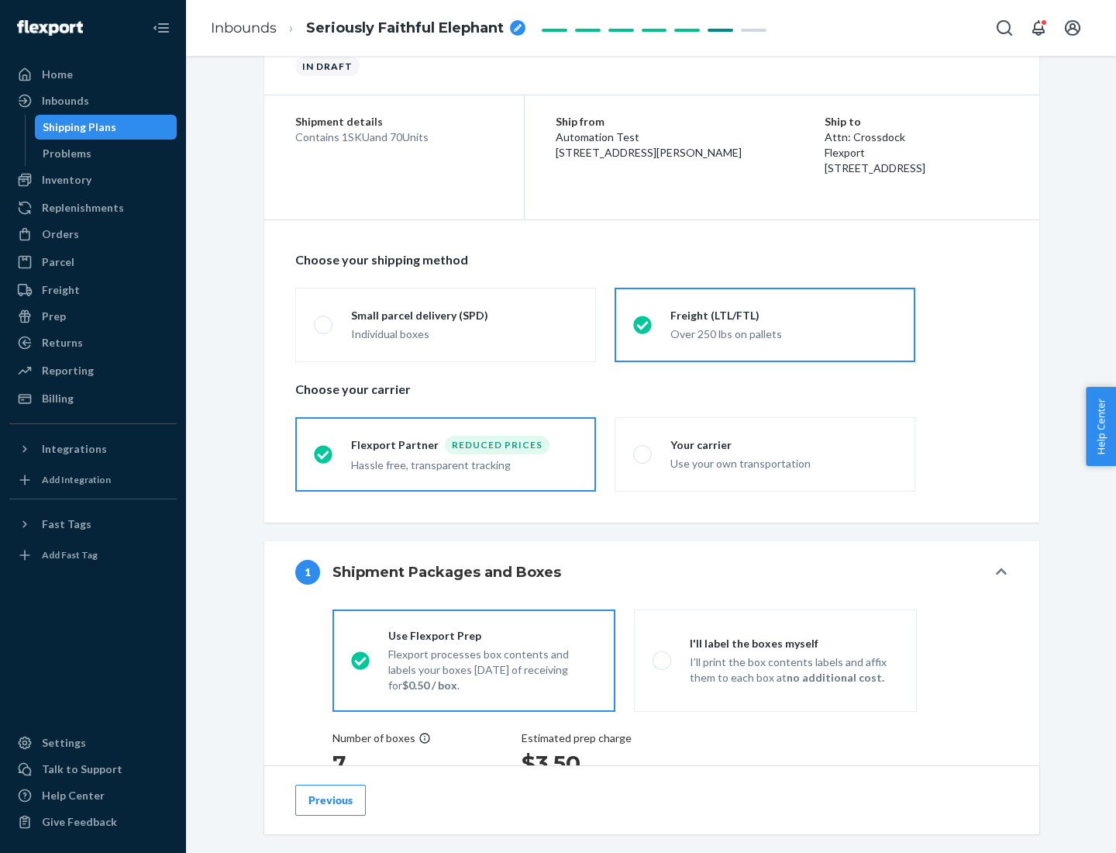
click at [765, 453] on div "Use your own transportation" at bounding box center [783, 462] width 226 height 19
click at [643, 453] on input "Your carrier Use your own transportation" at bounding box center [638, 454] width 10 height 10
radio input "true"
radio input "false"
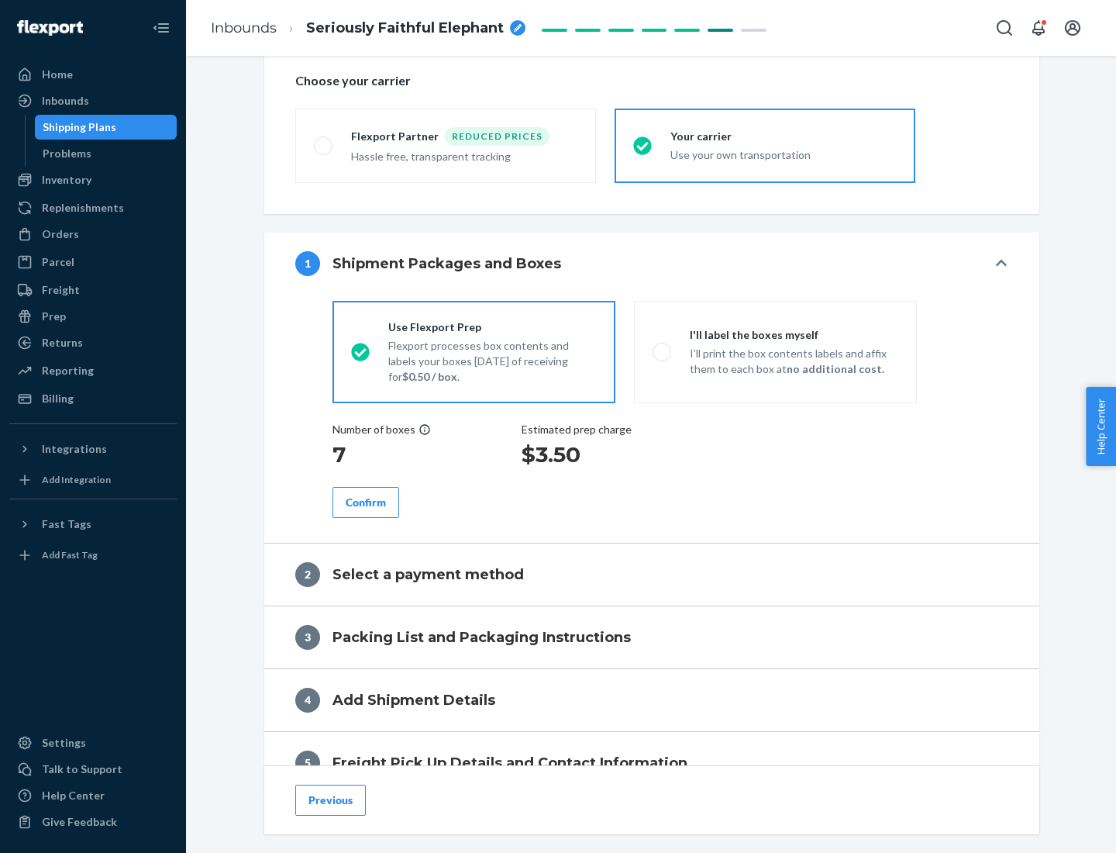
scroll to position [292, 0]
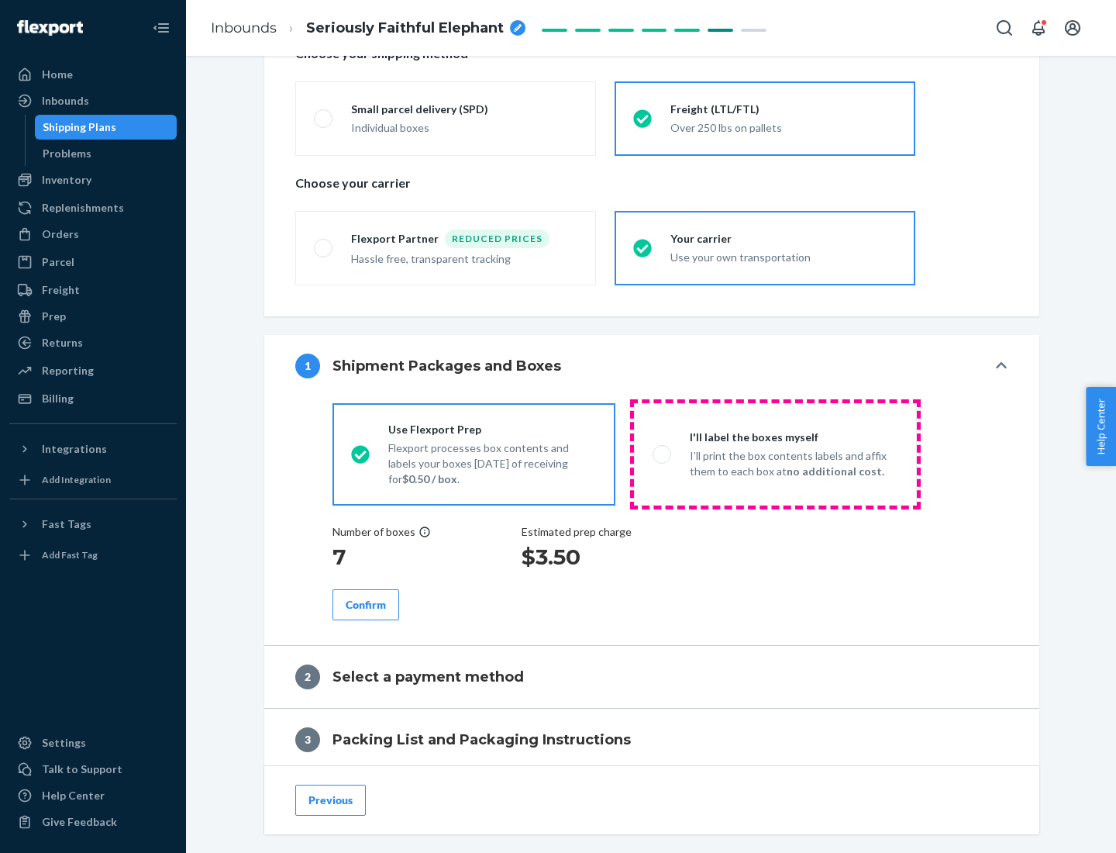
click at [775, 453] on p "I’ll print the box contents labels and affix them to each box at no additional …" at bounding box center [794, 463] width 208 height 31
click at [663, 453] on input "I'll label the boxes myself I’ll print the box contents labels and affix them t…" at bounding box center [658, 454] width 10 height 10
radio input "true"
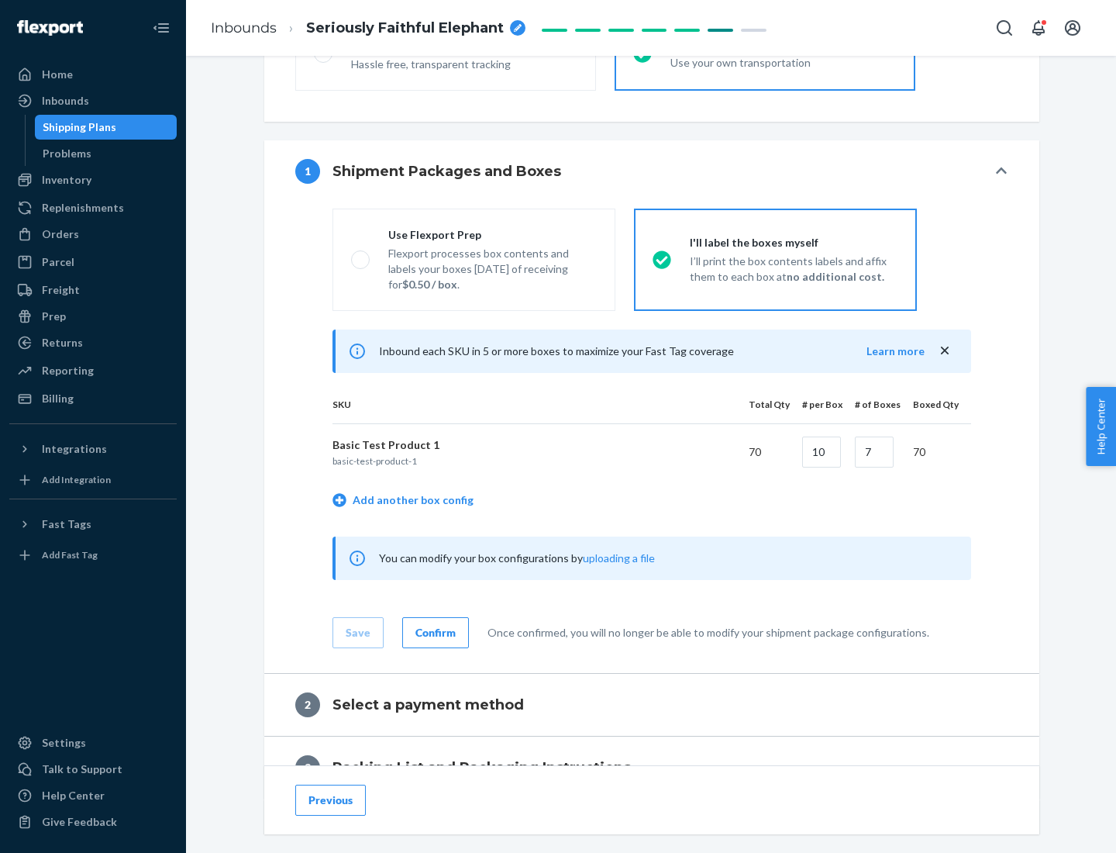
scroll to position [267, 0]
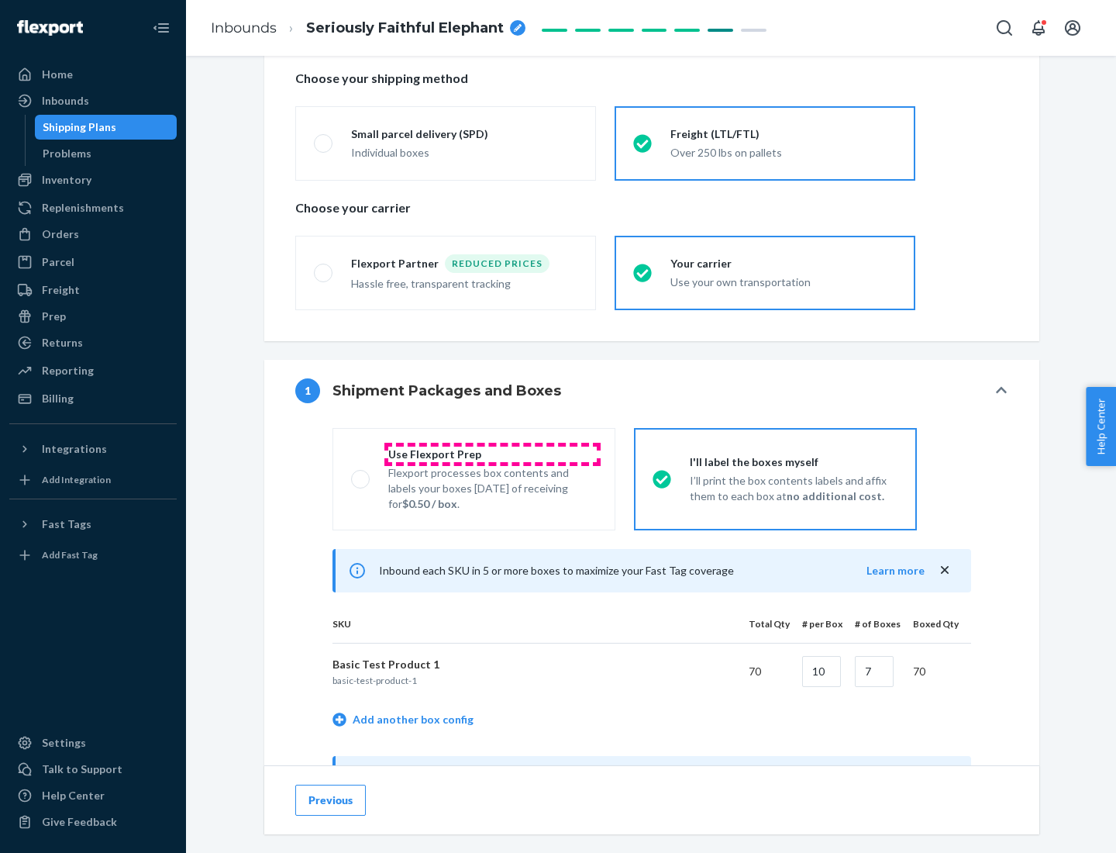
click at [492, 453] on div "Use Flexport Prep" at bounding box center [492, 454] width 208 height 16
click at [361, 474] on input "Use Flexport Prep Flexport processes box contents and labels your boxes [DATE] …" at bounding box center [356, 479] width 10 height 10
radio input "true"
radio input "false"
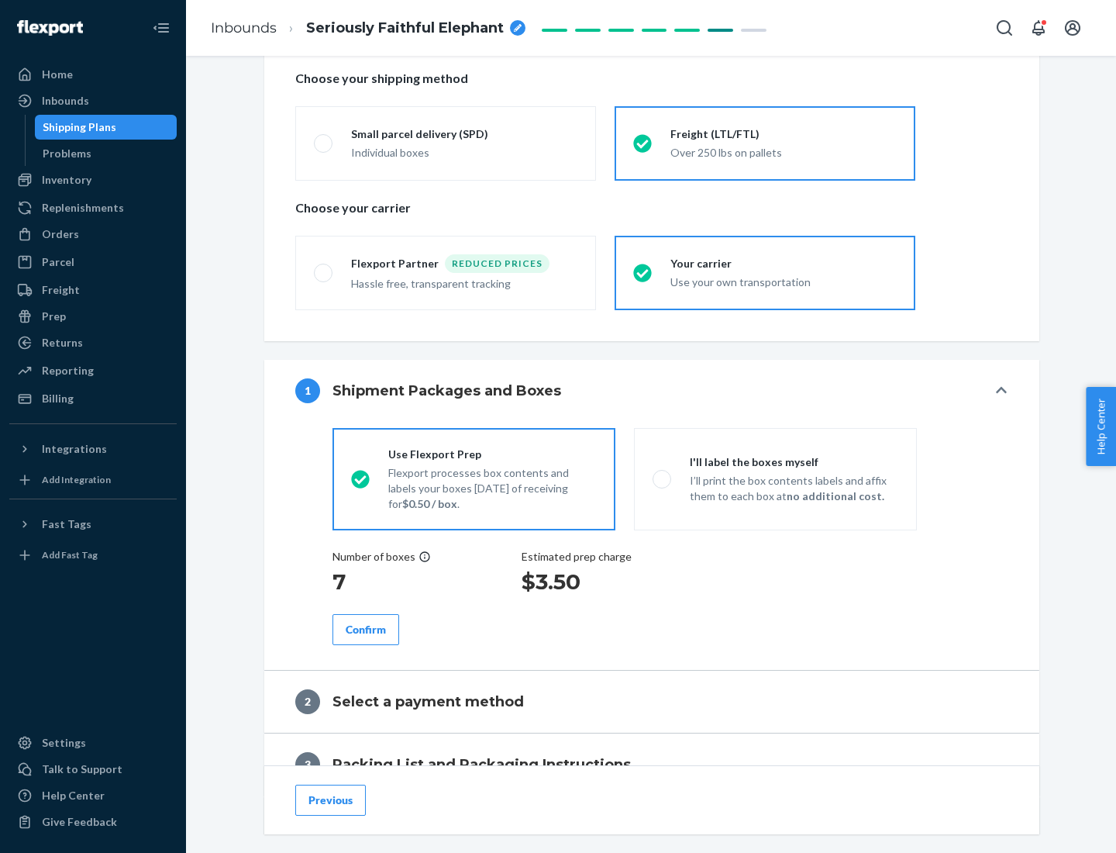
scroll to position [443, 0]
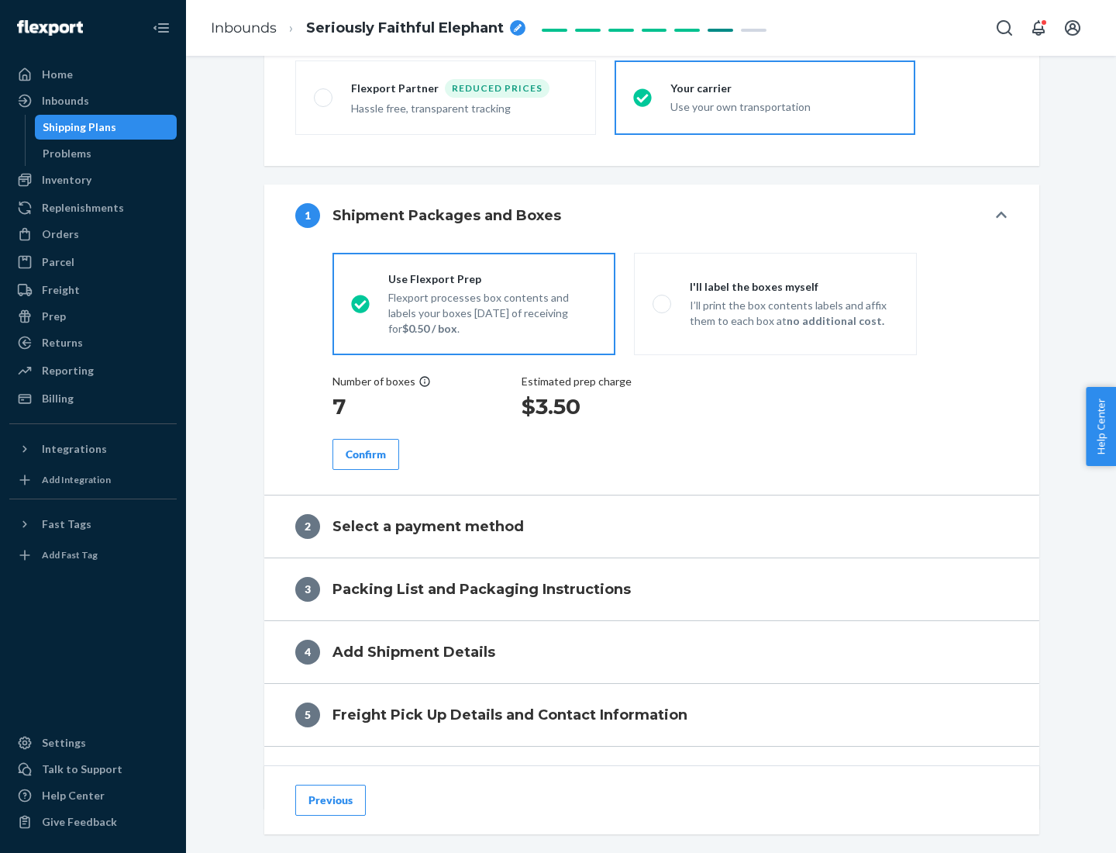
click at [366, 453] on div "Confirm" at bounding box center [366, 454] width 40 height 16
radio input "false"
